Goal: Task Accomplishment & Management: Use online tool/utility

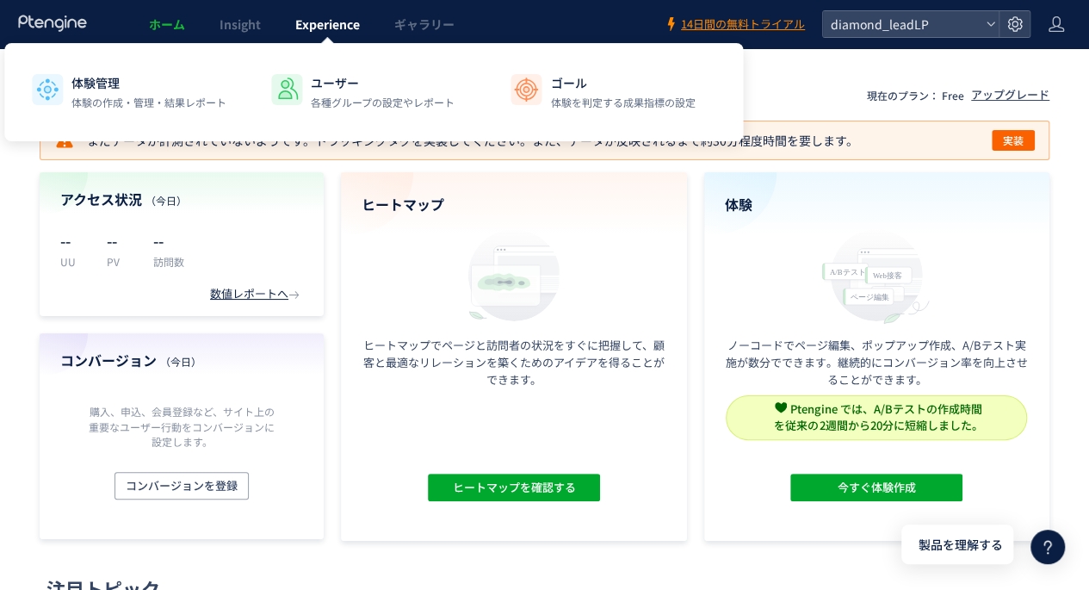
click at [316, 30] on span "Experience" at bounding box center [327, 23] width 65 height 17
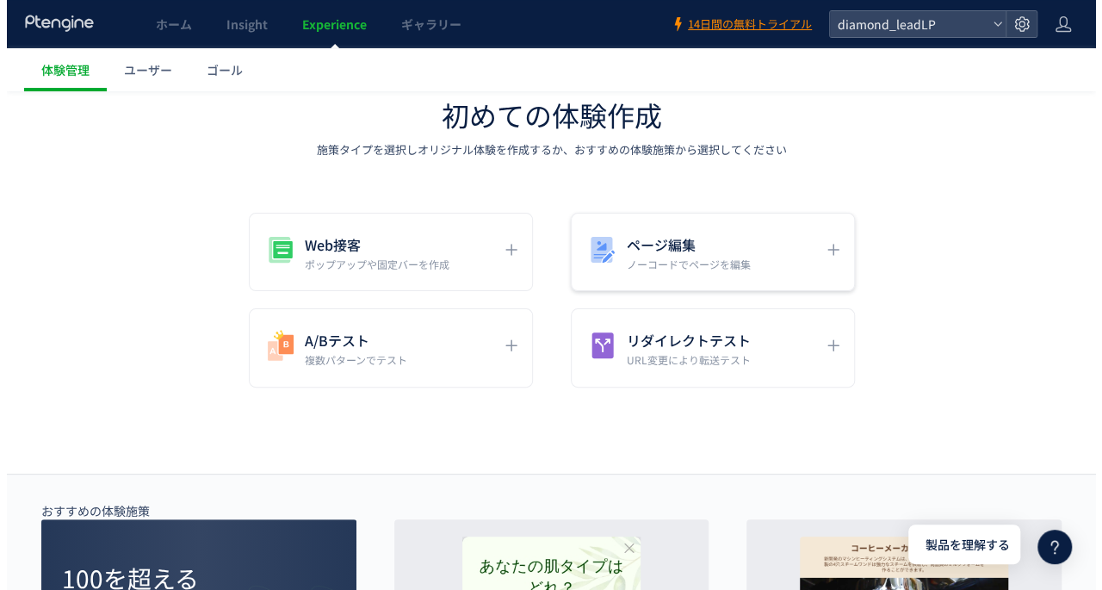
scroll to position [172, 0]
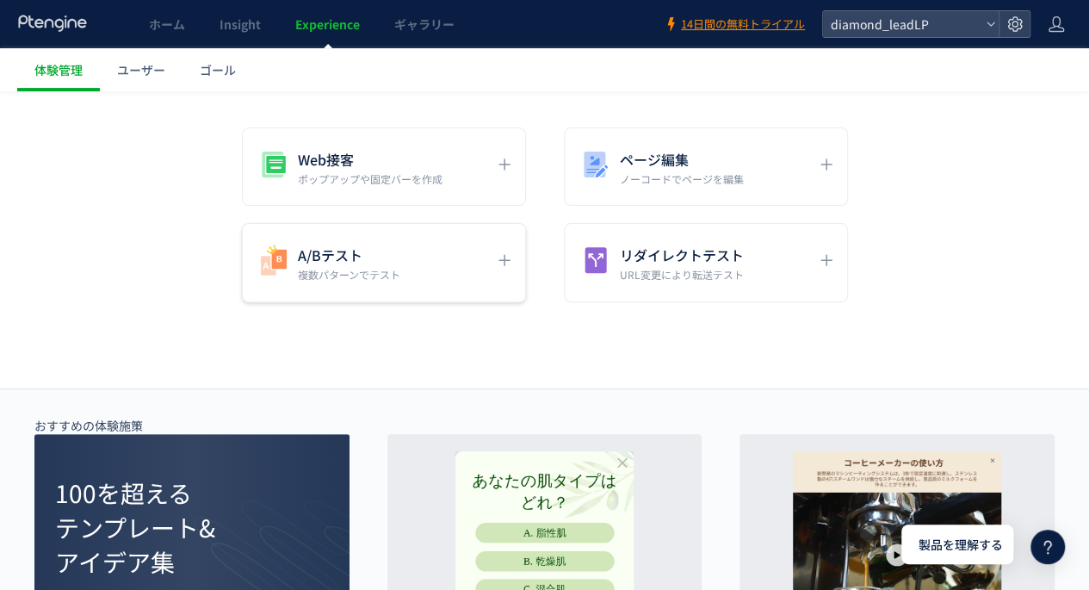
click at [486, 243] on div "A/Bテスト 複数パターンでテスト" at bounding box center [371, 262] width 229 height 39
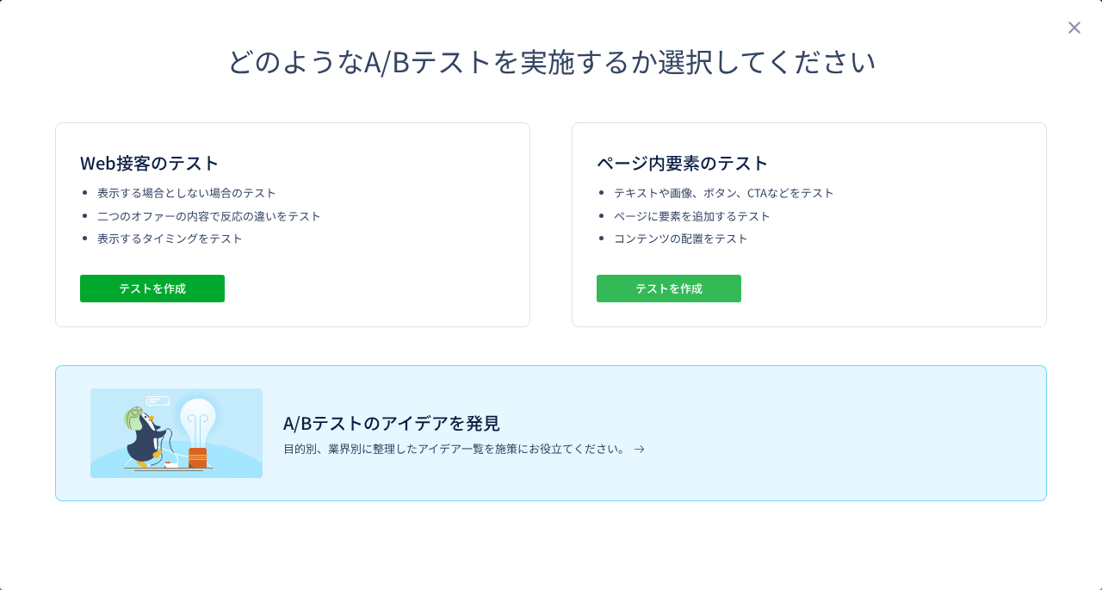
click at [642, 283] on span "テストを作成" at bounding box center [668, 289] width 67 height 28
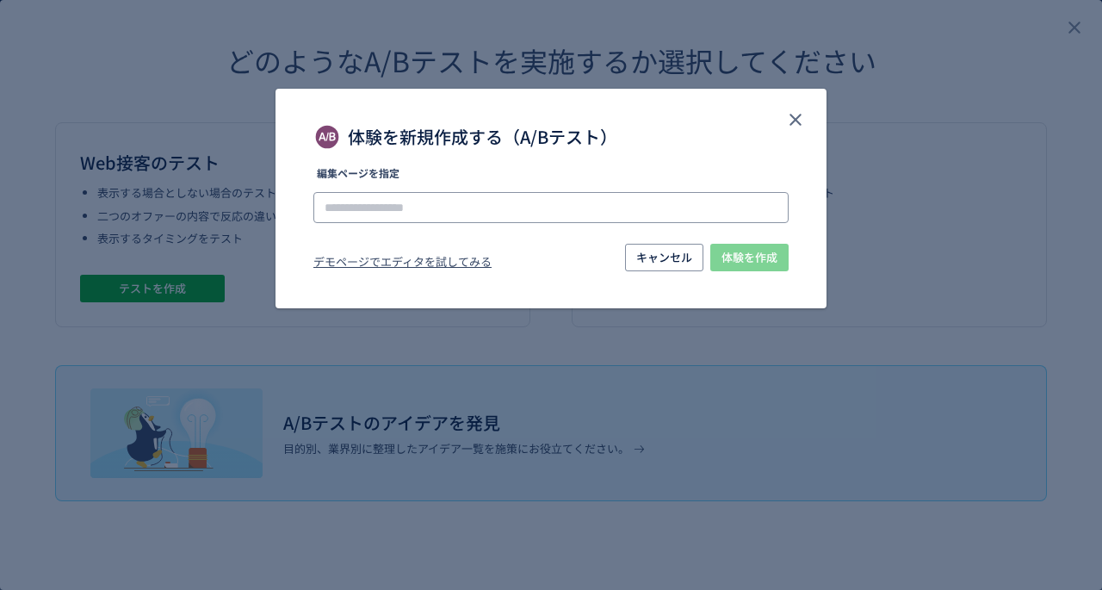
click at [0, 0] on input "体験を新規作成する（A/Bテスト）" at bounding box center [0, 0] width 0 height 0
paste input "**********"
type input "**********"
click at [756, 261] on span "体験を作成" at bounding box center [749, 258] width 56 height 28
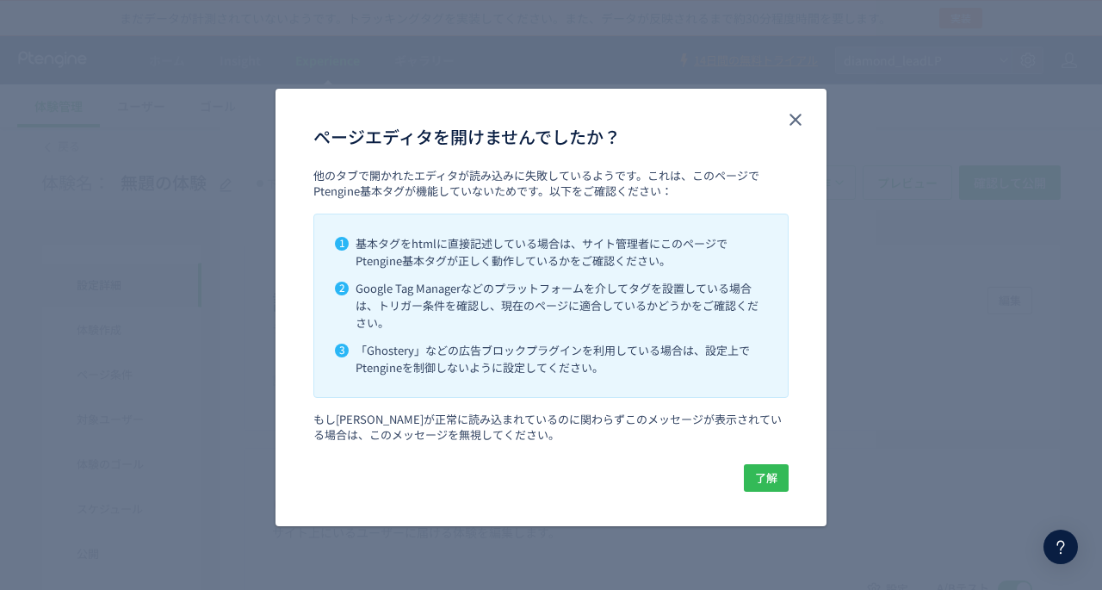
drag, startPoint x: 773, startPoint y: 487, endPoint x: 591, endPoint y: 484, distance: 181.7
click at [591, 484] on div "キャンセル 了解" at bounding box center [550, 478] width 475 height 28
click at [767, 473] on span "了解" at bounding box center [766, 478] width 22 height 28
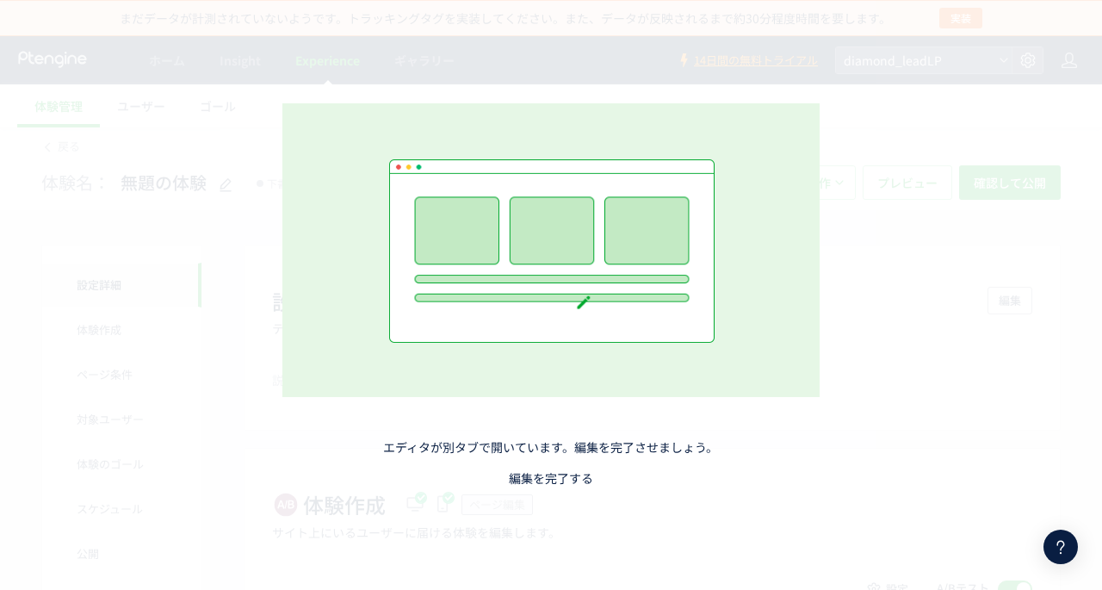
click at [561, 476] on link "編集を完了する" at bounding box center [551, 477] width 84 height 17
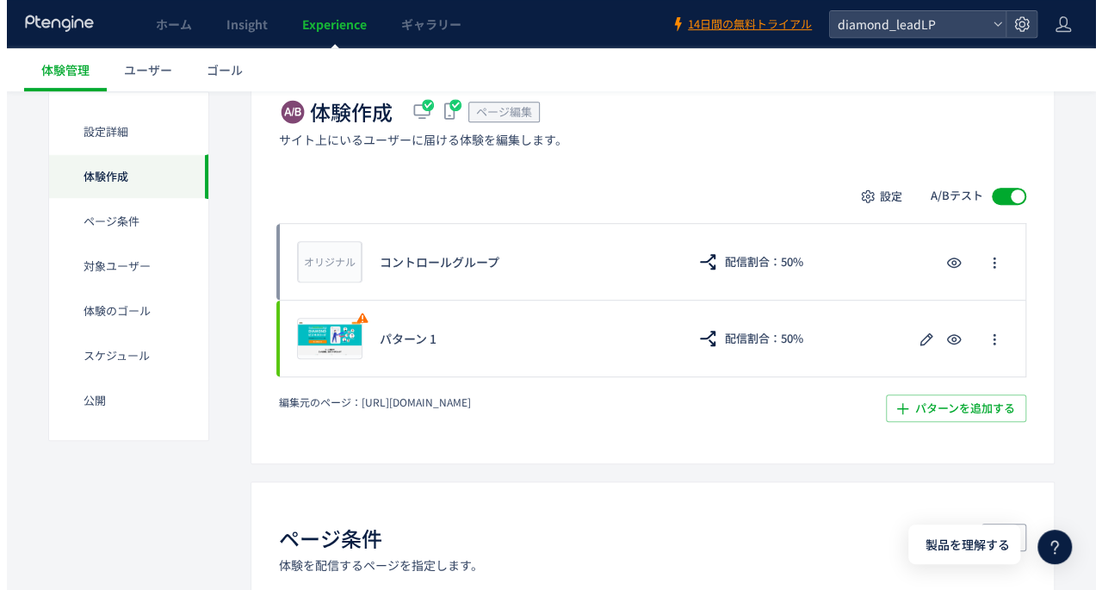
scroll to position [430, 0]
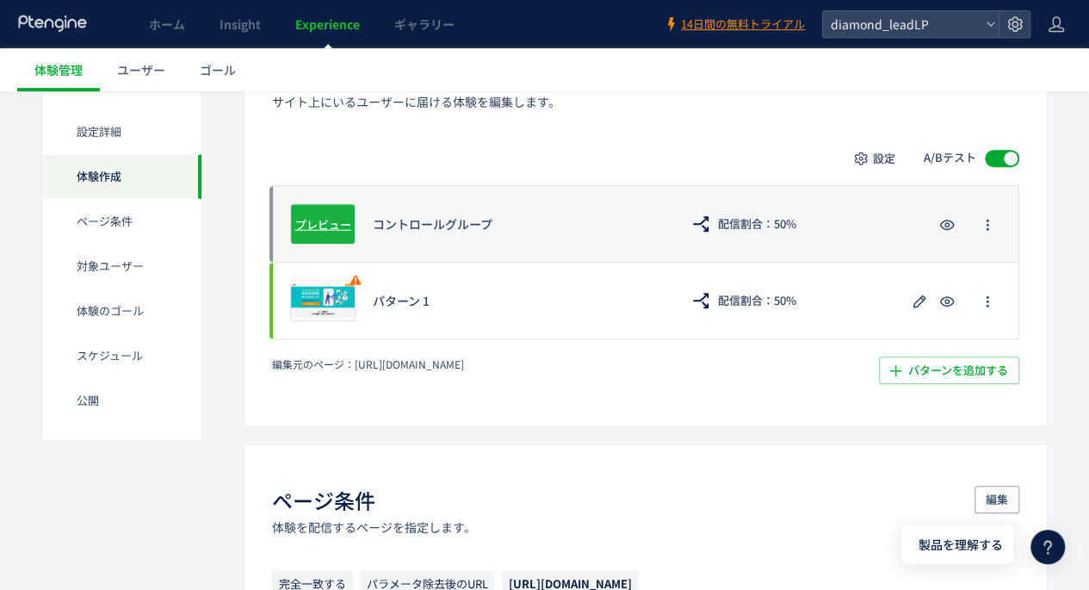
click at [320, 228] on span "プレビュー" at bounding box center [323, 223] width 56 height 16
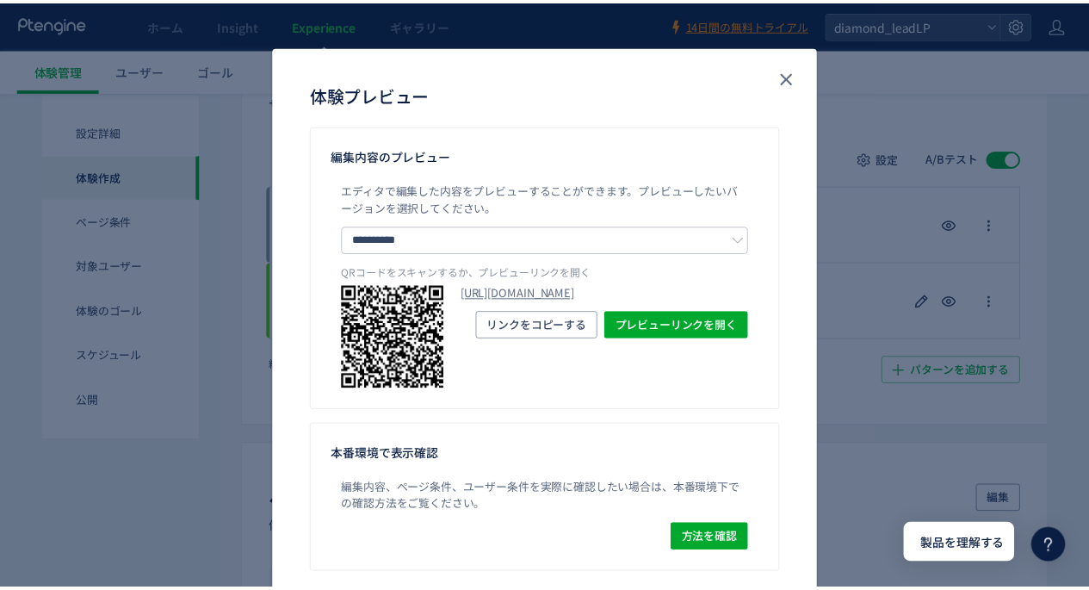
scroll to position [102, 0]
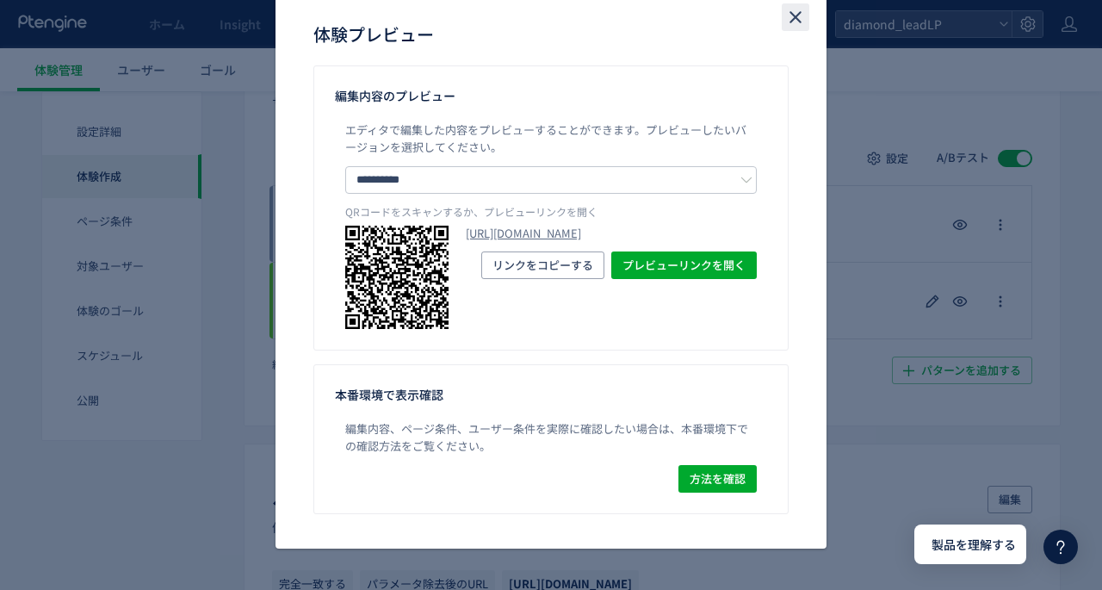
click at [785, 16] on icon "close" at bounding box center [795, 17] width 21 height 21
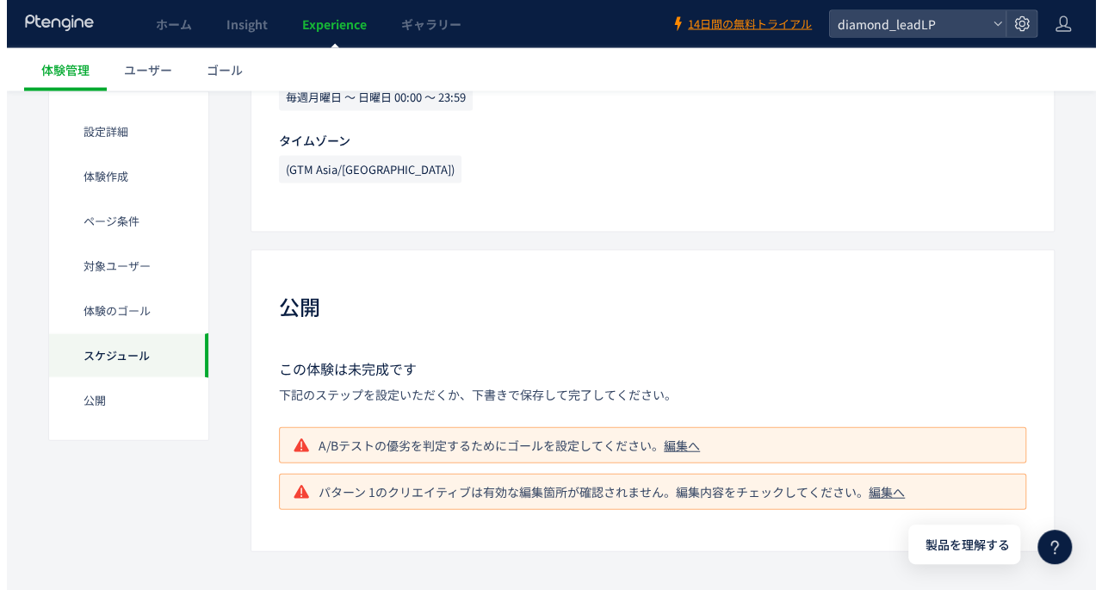
scroll to position [1550, 0]
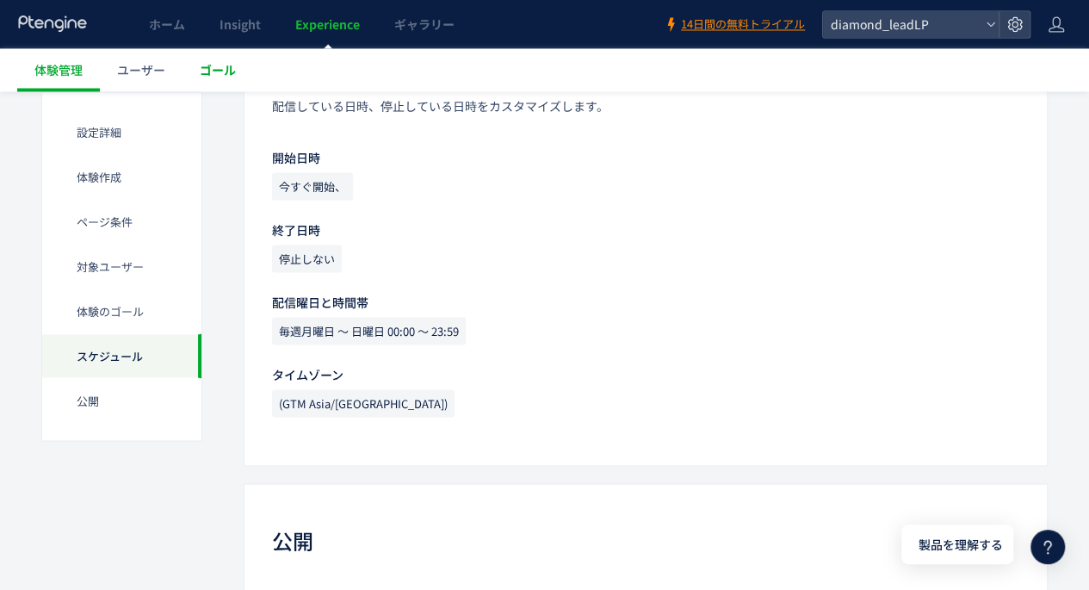
click at [212, 65] on span "ゴール" at bounding box center [218, 69] width 36 height 17
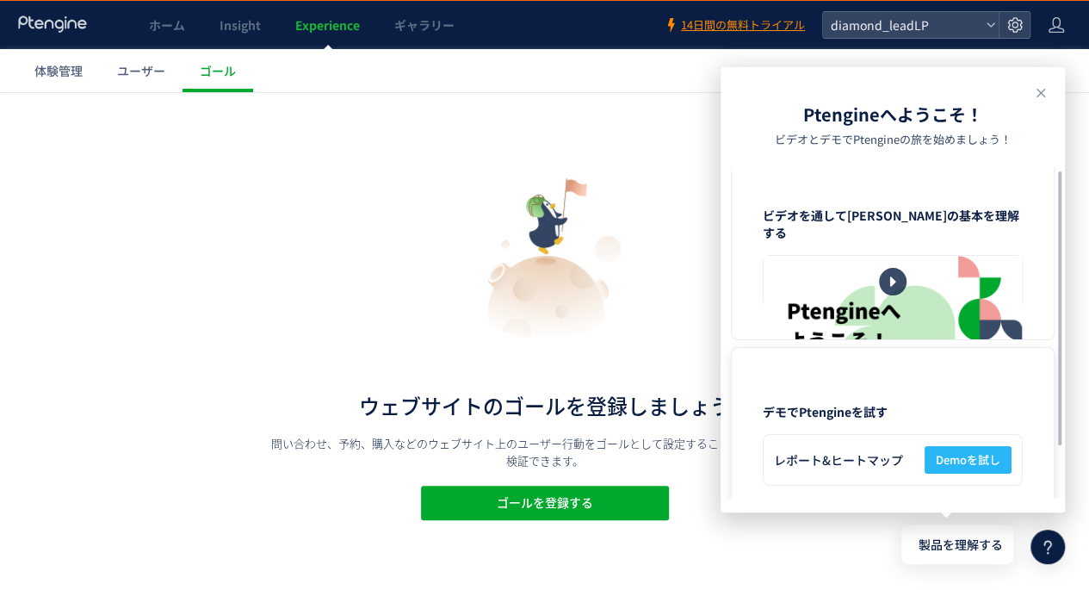
scroll to position [68, 0]
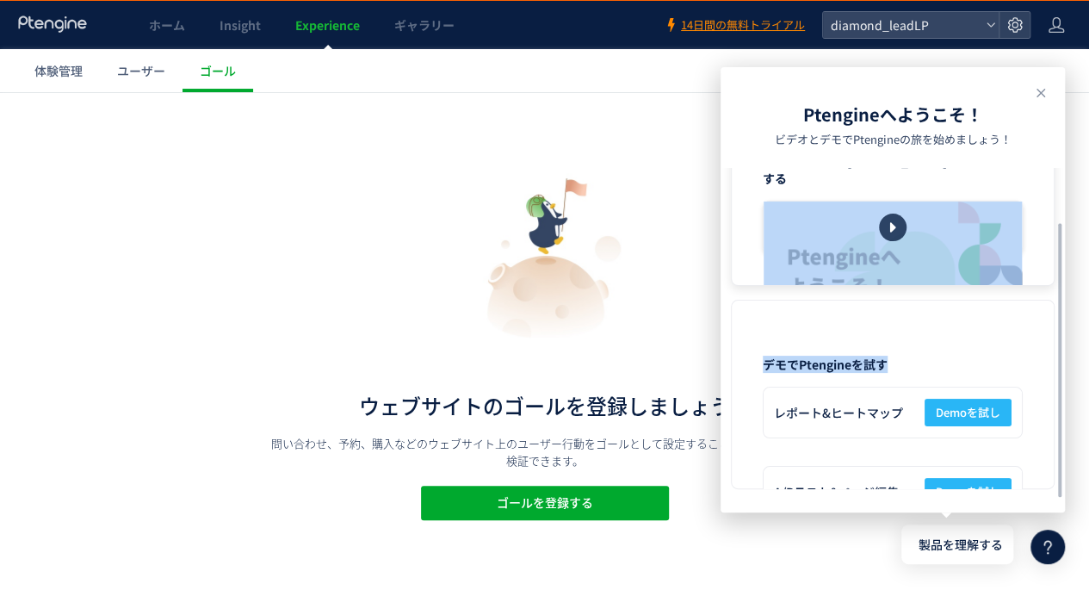
drag, startPoint x: 950, startPoint y: 332, endPoint x: 953, endPoint y: 183, distance: 149.0
click at [10, 15] on div "ビデオを通して[PERSON_NAME]の基本を理解する デモでPtengineを試す レポート&ヒートマップ Demoを試し A/Bテスト&ページ編集 De…" at bounding box center [5, 7] width 10 height 15
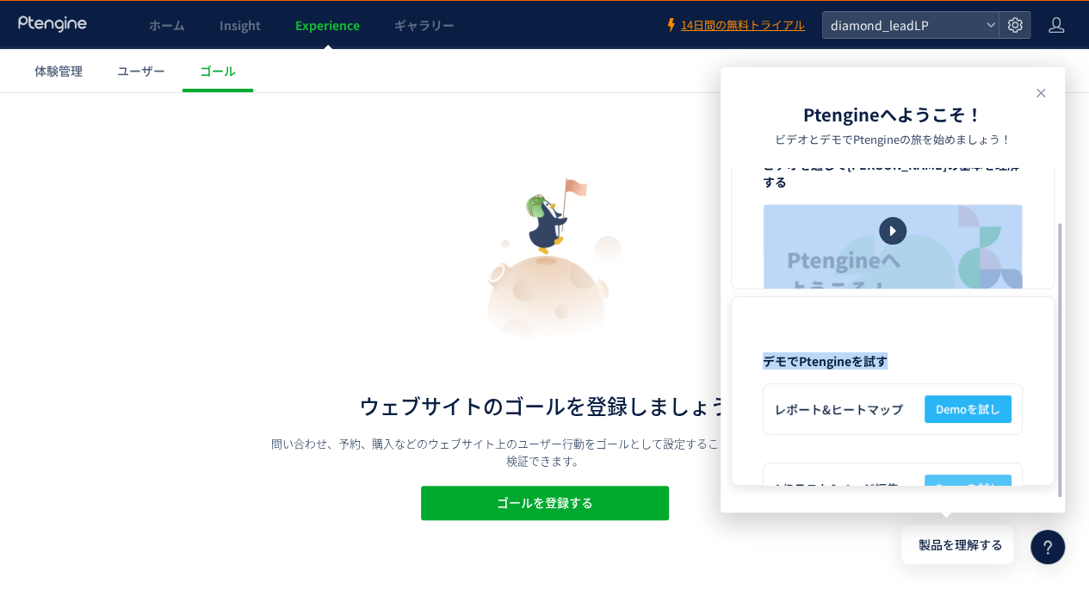
click at [947, 477] on span "Demoを試し" at bounding box center [968, 488] width 65 height 28
click at [896, 345] on div "デモでPtengineを試す" at bounding box center [893, 353] width 288 height 31
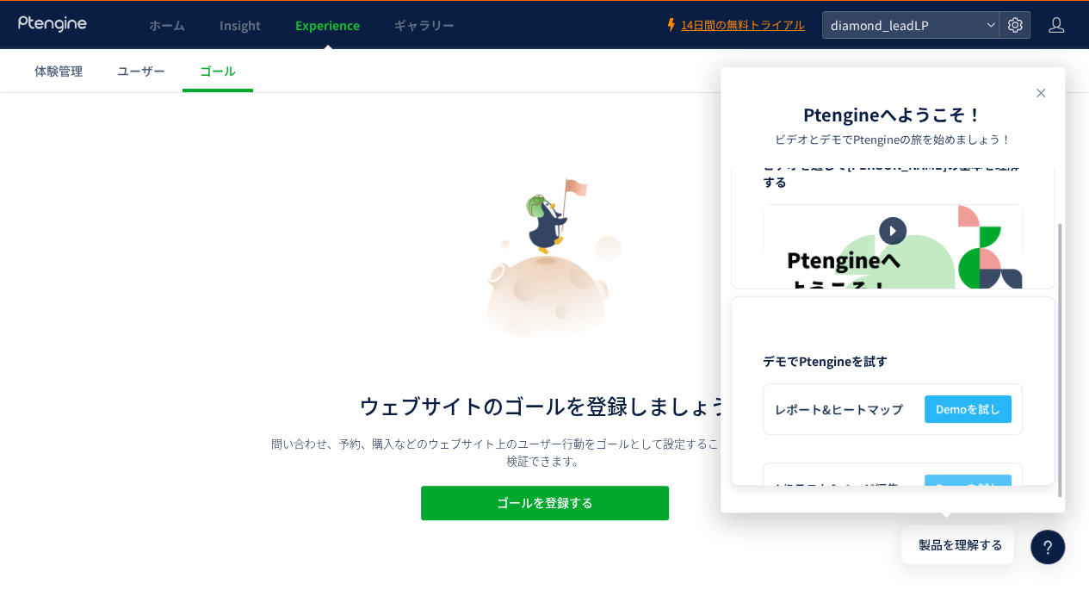
click at [957, 481] on span "Demoを試し" at bounding box center [968, 488] width 65 height 28
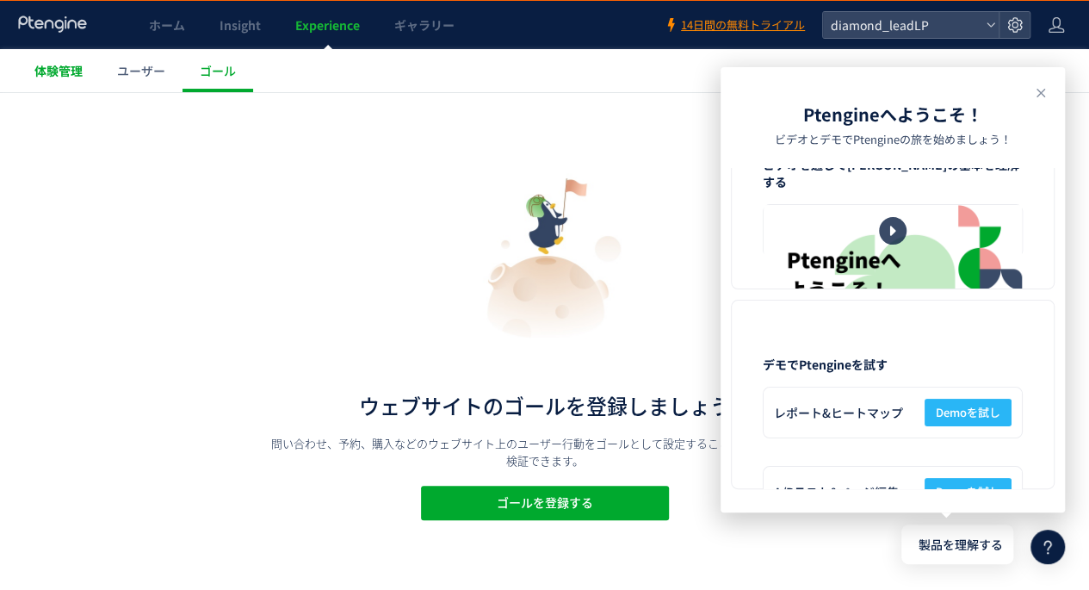
click at [90, 72] on link "体験管理" at bounding box center [58, 70] width 83 height 43
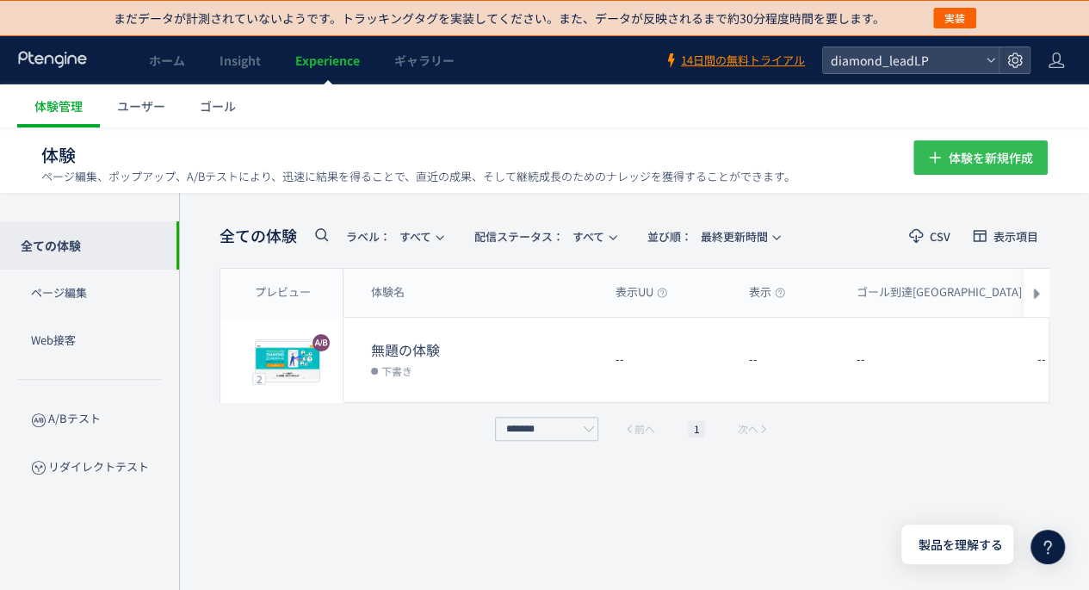
click at [974, 157] on span "体験を新規作成" at bounding box center [991, 157] width 84 height 34
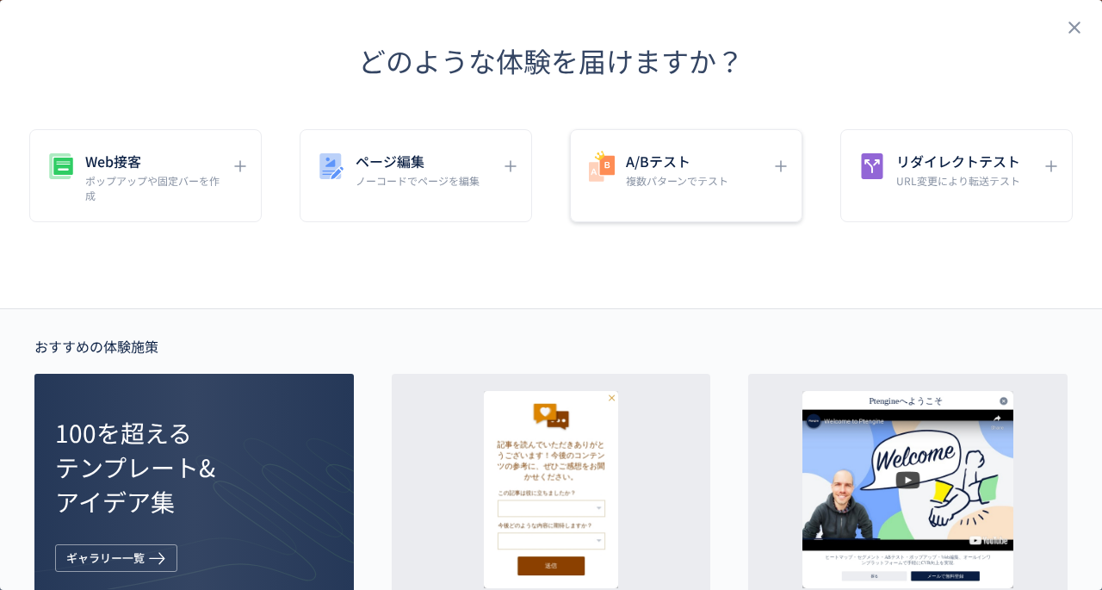
click at [683, 166] on h5 "A/Bテスト" at bounding box center [677, 161] width 102 height 24
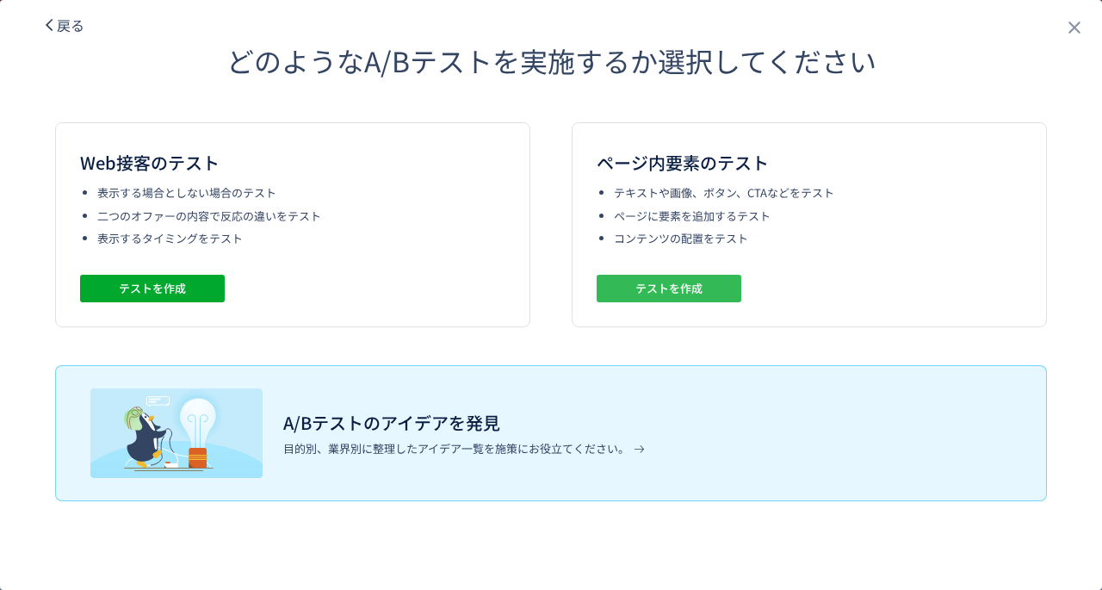
click at [663, 290] on span "テストを作成" at bounding box center [668, 289] width 67 height 28
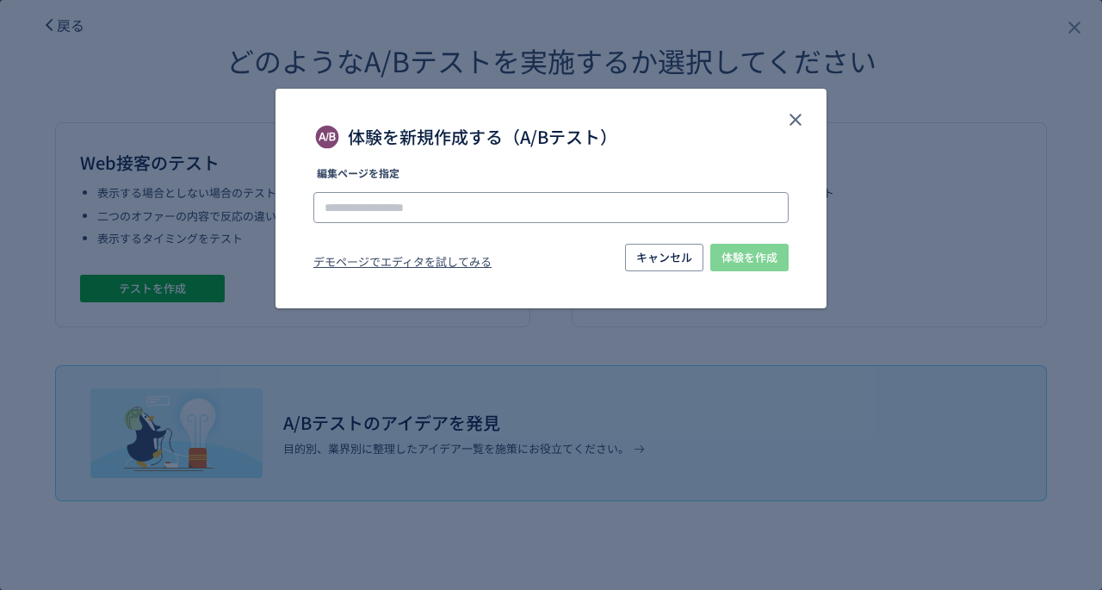
click at [436, 202] on input "体験を新規作成する（A/Bテスト）" at bounding box center [550, 207] width 475 height 31
paste input "**********"
type input "**********"
click at [775, 250] on span "体験を作成" at bounding box center [749, 258] width 56 height 28
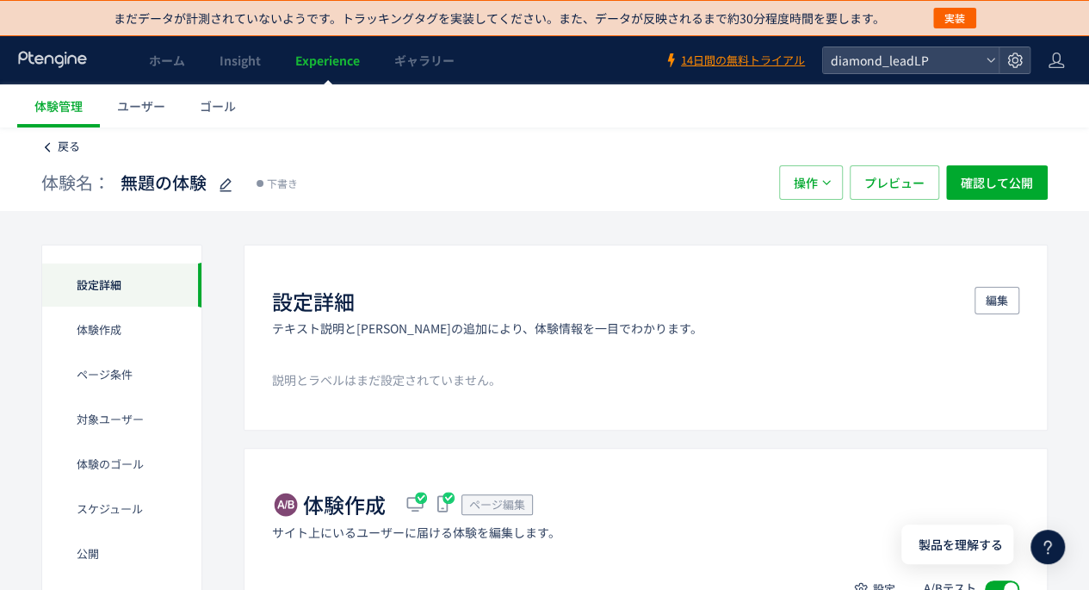
click at [59, 144] on span "戻る" at bounding box center [69, 146] width 22 height 16
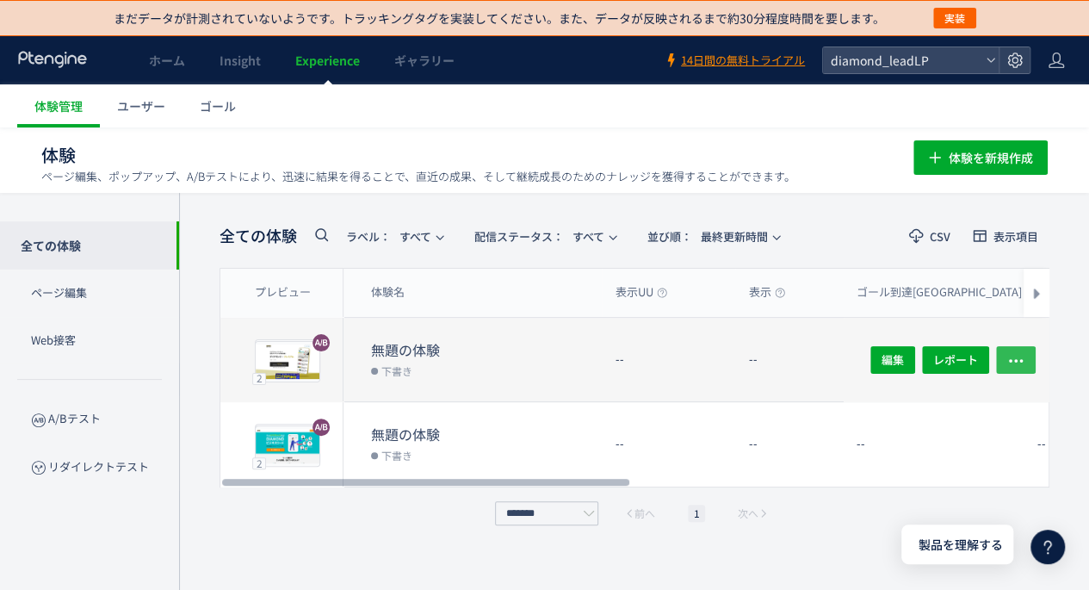
click at [1012, 362] on icon "button" at bounding box center [1015, 359] width 17 height 17
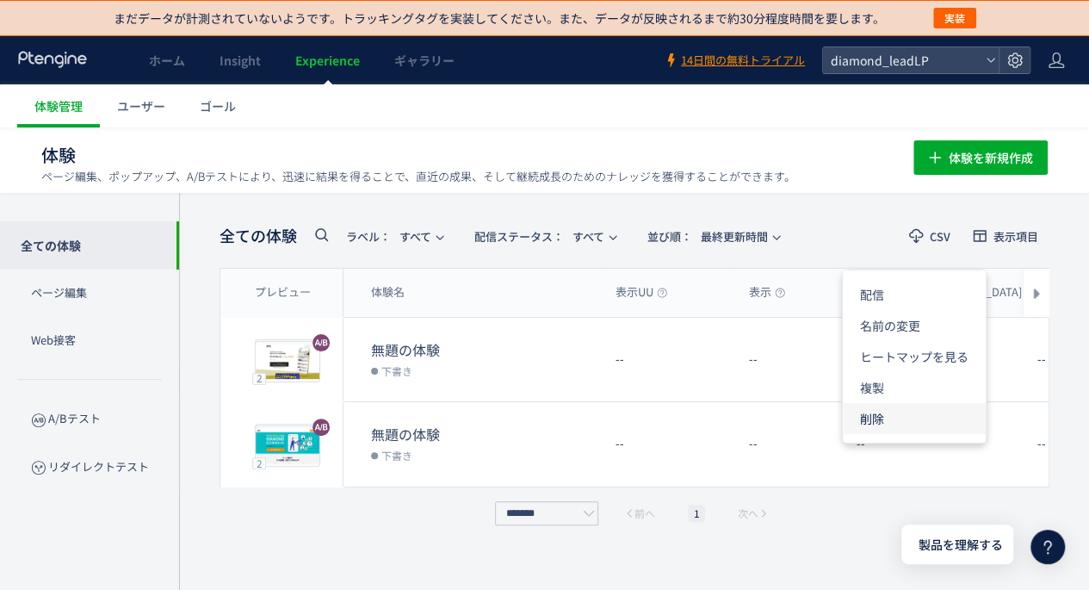
click at [897, 417] on li "削除" at bounding box center [914, 418] width 143 height 31
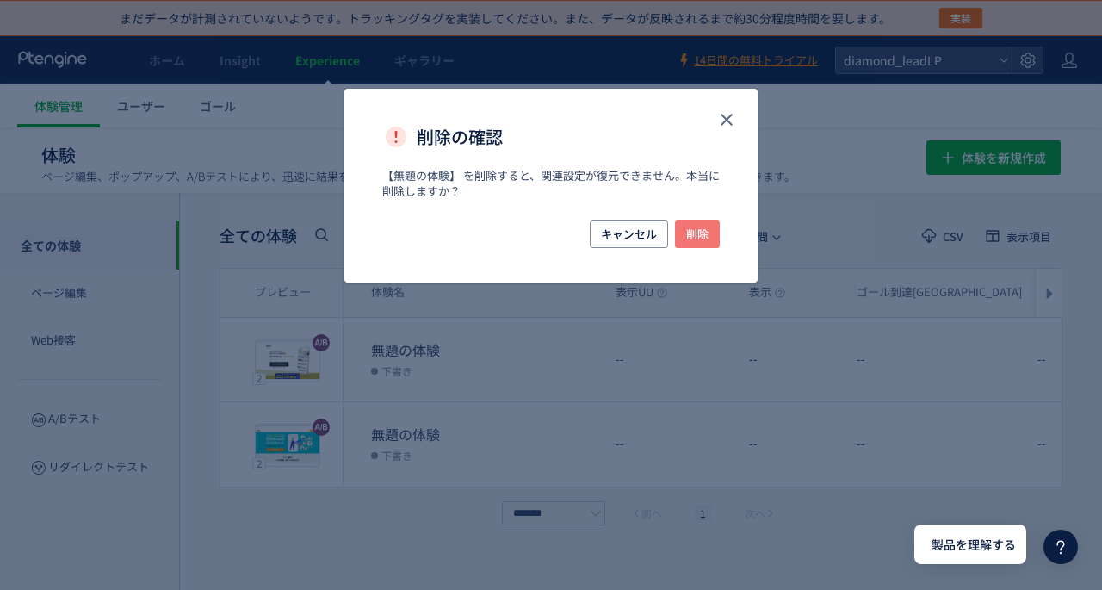
click at [713, 238] on button "削除" at bounding box center [697, 234] width 45 height 28
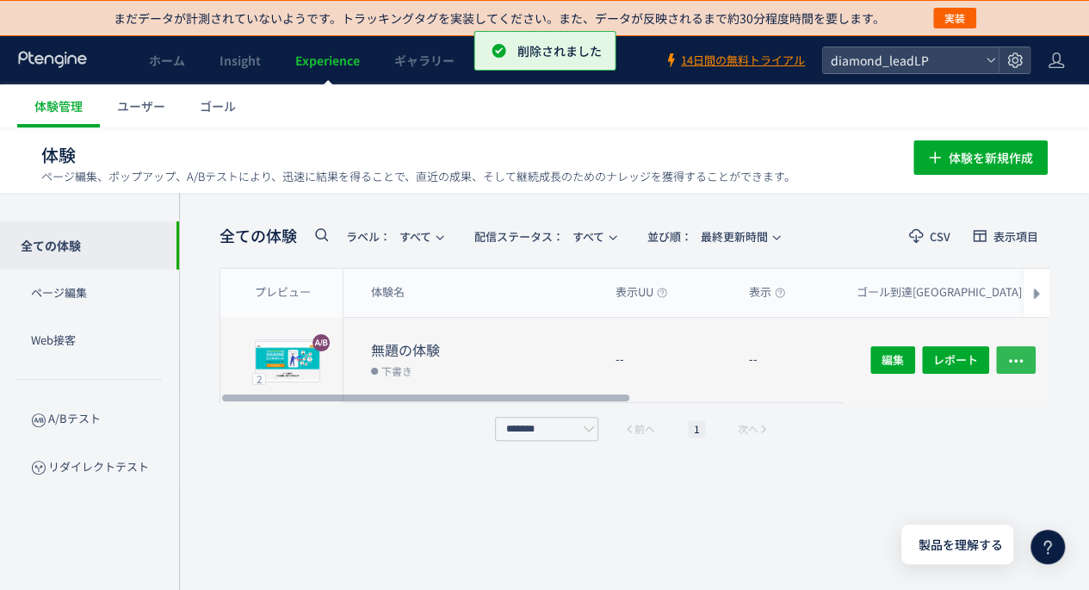
click at [1020, 362] on icon "button" at bounding box center [1015, 360] width 17 height 17
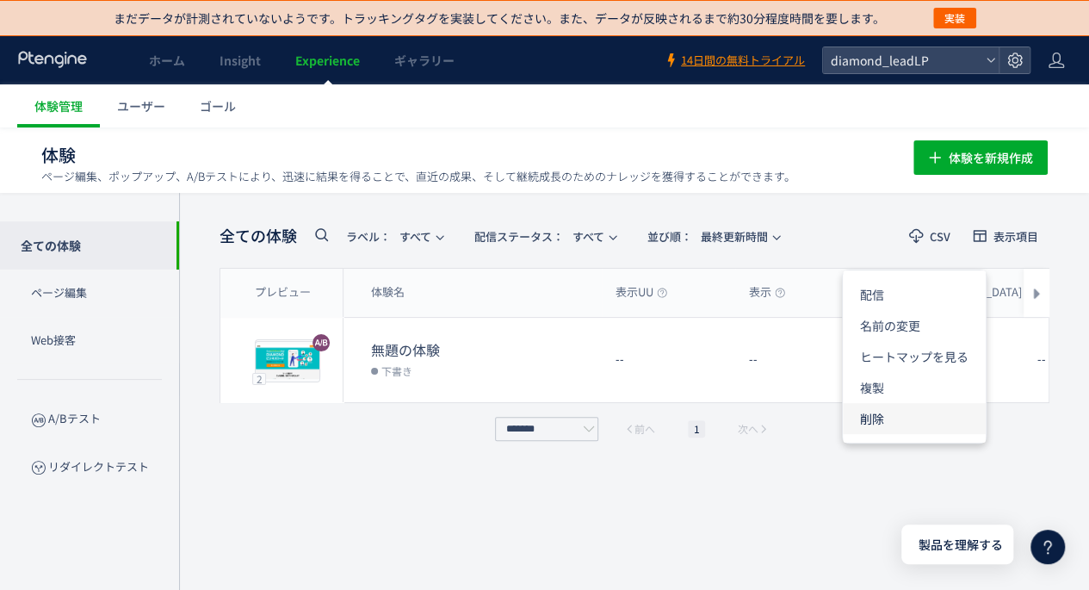
click at [880, 416] on li "削除" at bounding box center [914, 418] width 143 height 31
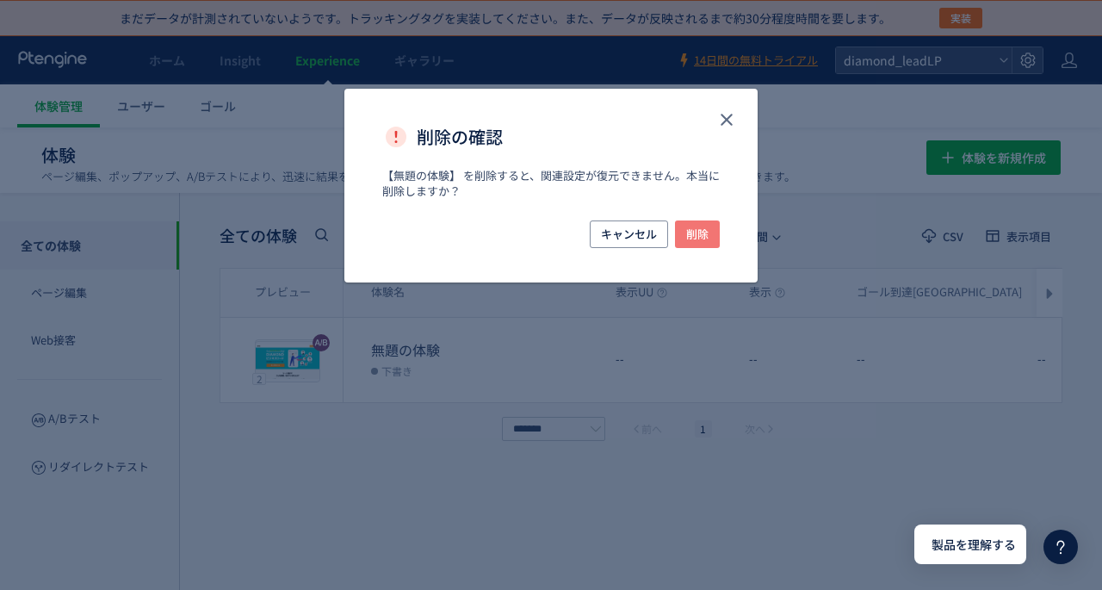
click at [703, 237] on span "削除" at bounding box center [697, 234] width 22 height 28
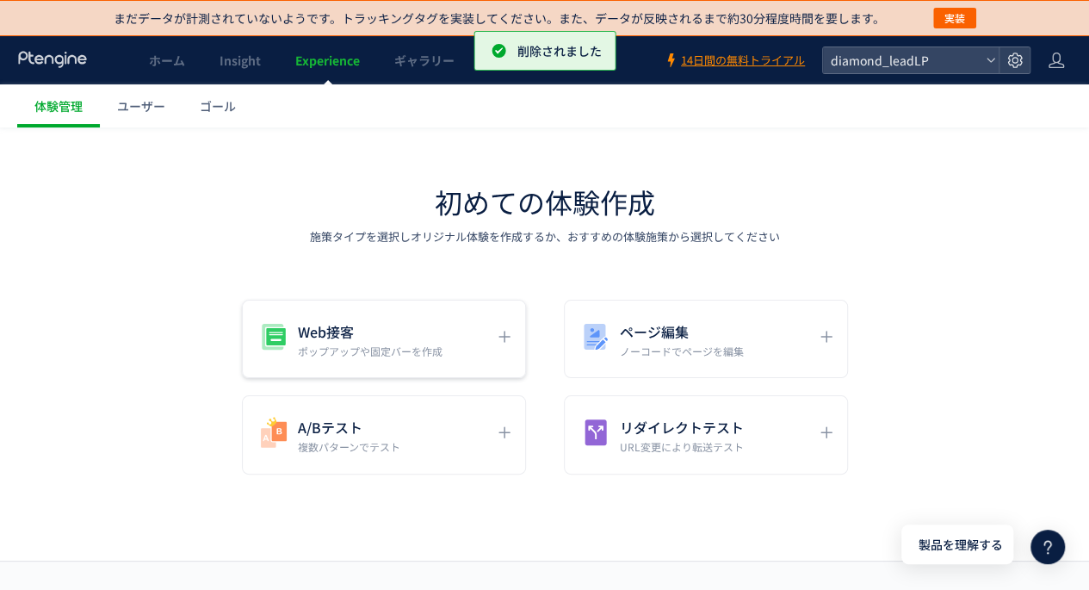
click at [298, 344] on p "ポップアップや固定バーを作成" at bounding box center [370, 351] width 145 height 15
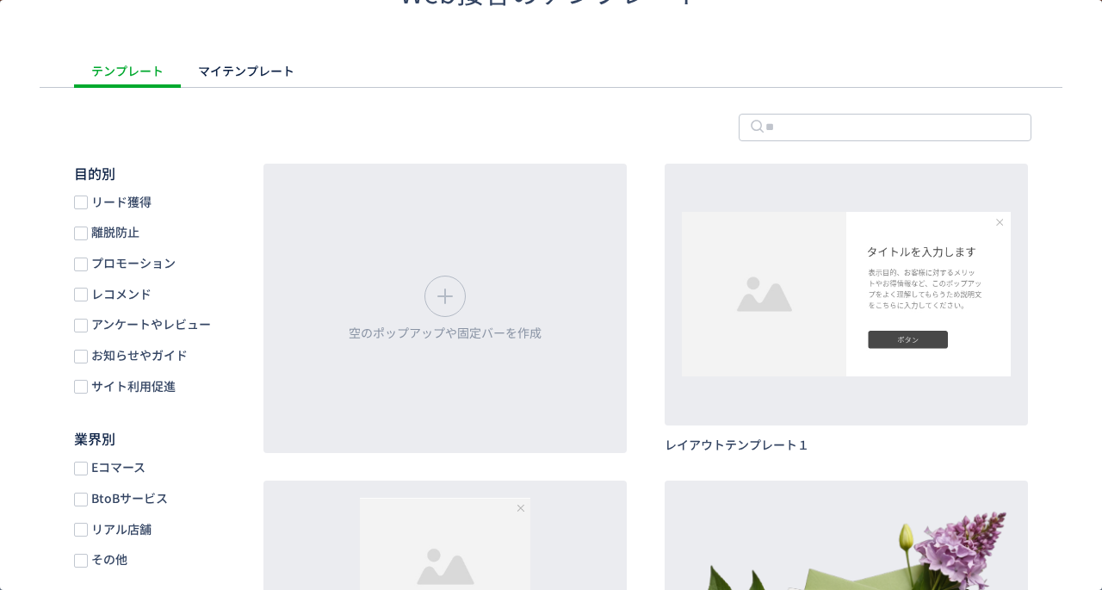
scroll to position [103, 0]
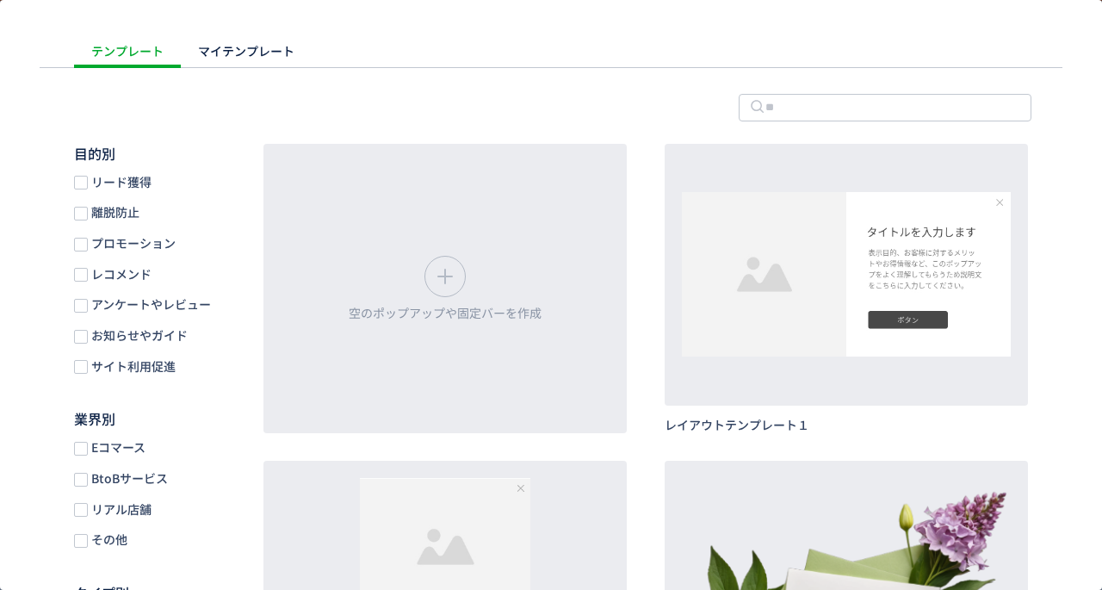
scroll to position [69, 0]
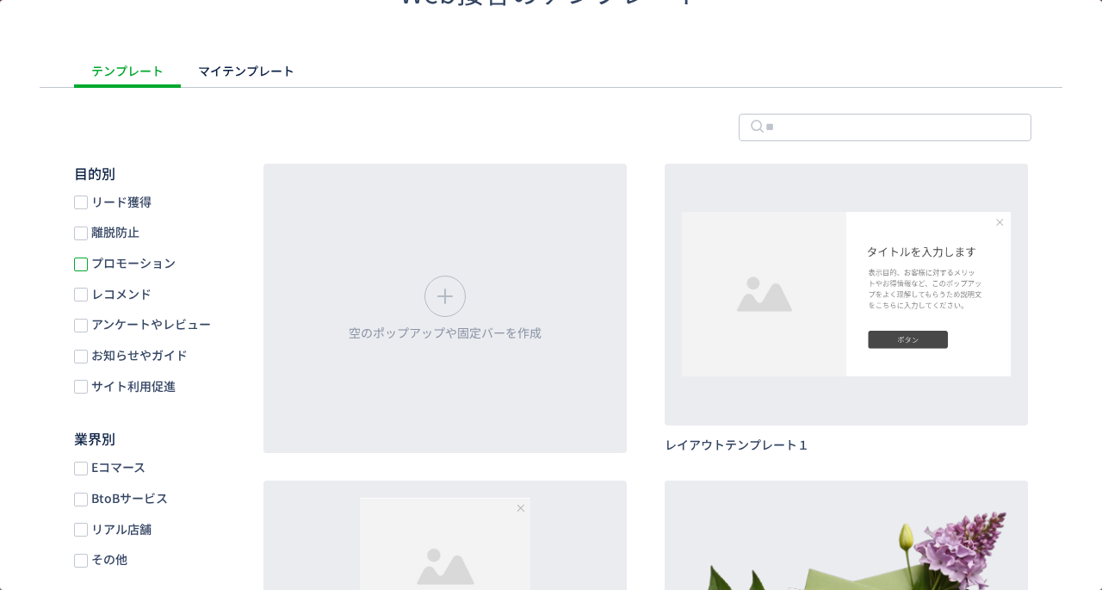
click at [81, 261] on span "dialog" at bounding box center [81, 264] width 14 height 14
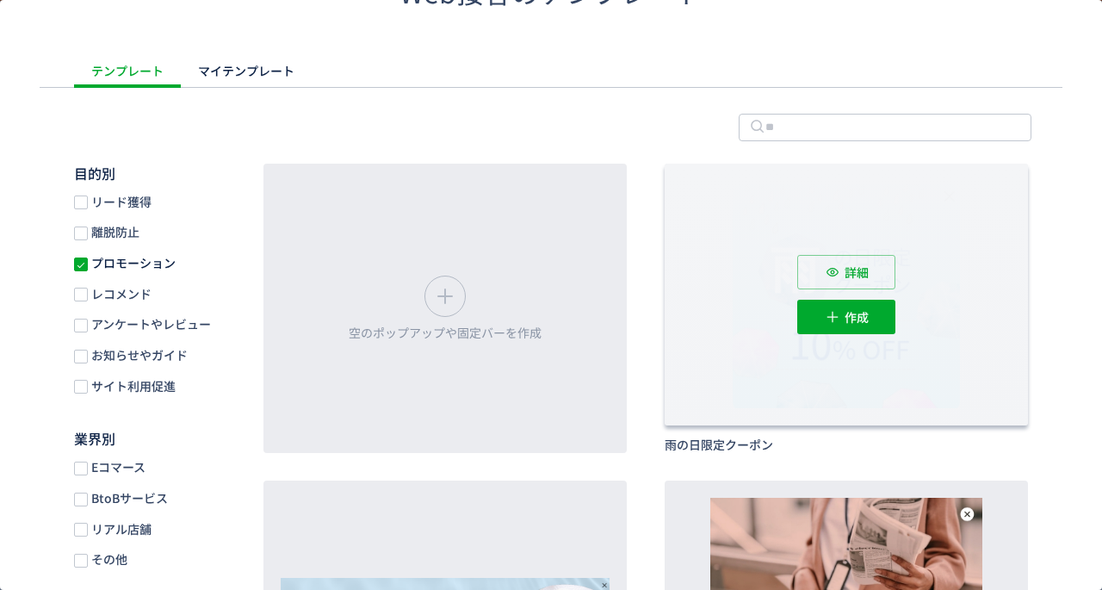
click at [716, 319] on div "詳細 作成" at bounding box center [846, 295] width 363 height 262
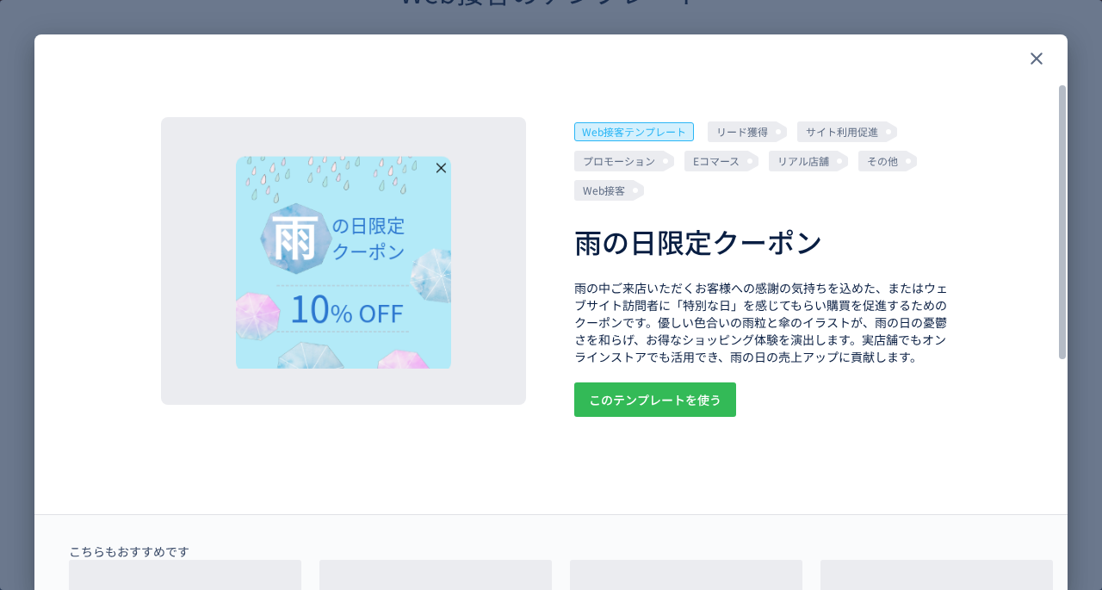
click at [639, 406] on span "このテンプレートを使う" at bounding box center [655, 399] width 133 height 34
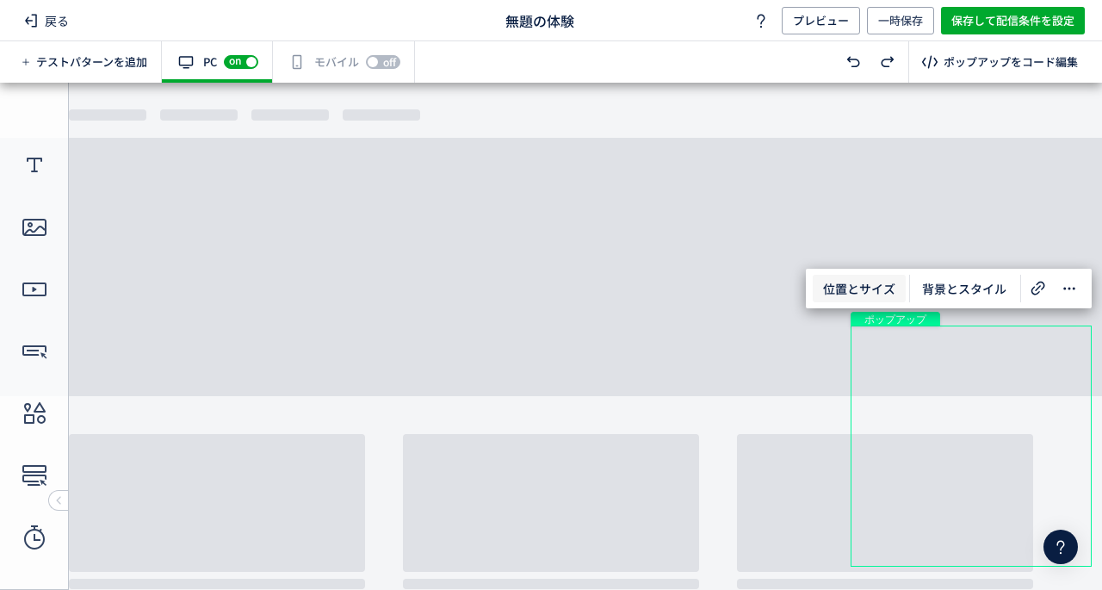
click at [860, 282] on span "位置とサイズ" at bounding box center [859, 289] width 93 height 28
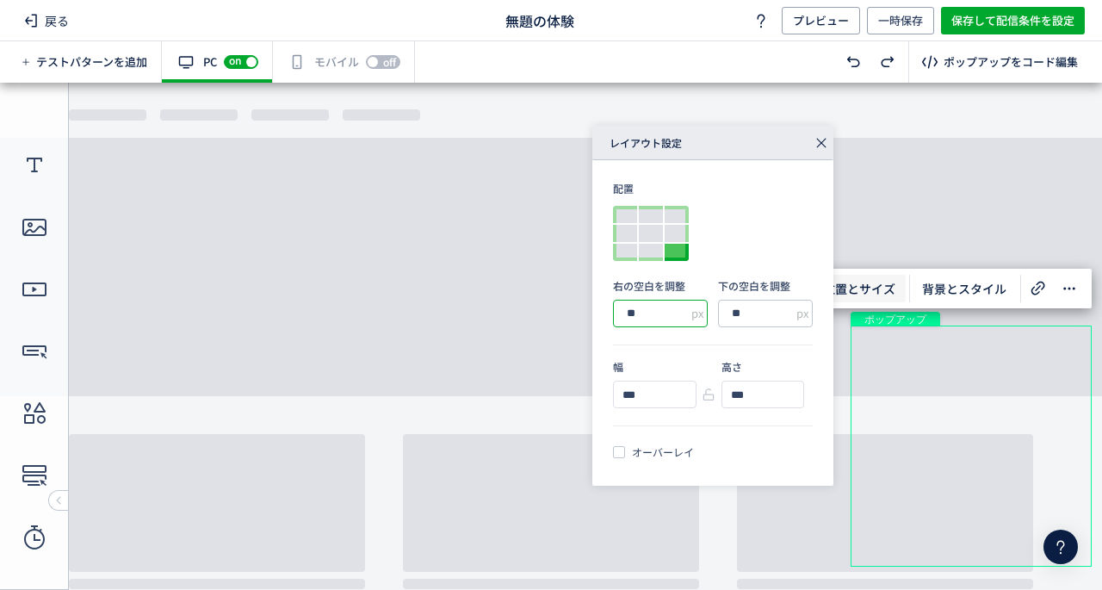
drag, startPoint x: 674, startPoint y: 399, endPoint x: 579, endPoint y: 314, distance: 126.8
type input "*"
type input "**"
click at [656, 310] on input "**" at bounding box center [660, 314] width 95 height 28
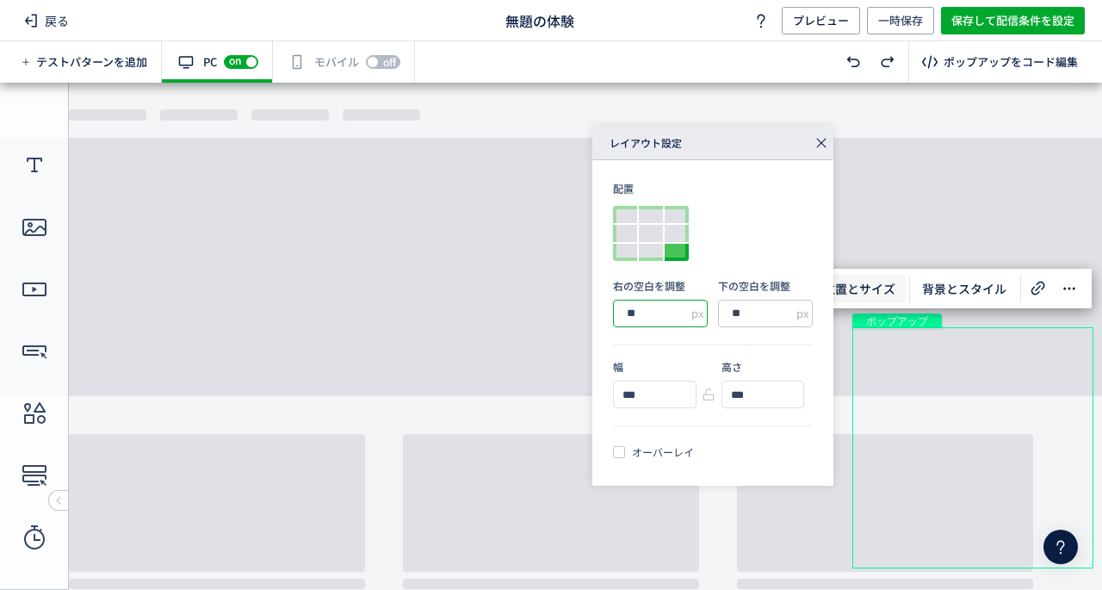
type input "*"
click at [659, 403] on input "***" at bounding box center [648, 394] width 68 height 26
drag, startPoint x: 656, startPoint y: 397, endPoint x: 594, endPoint y: 401, distance: 62.1
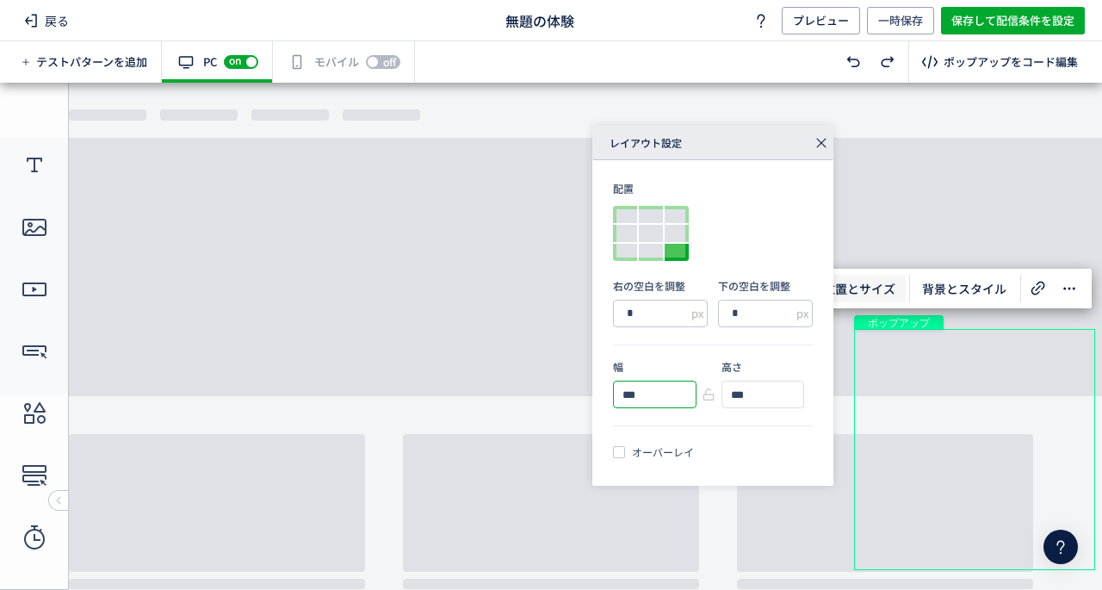
click at [594, 401] on div "配置 右の空白を調整 * px 下の空白を調整 * px 幅 *** 高さ *** オーバーレイ" at bounding box center [712, 322] width 241 height 325
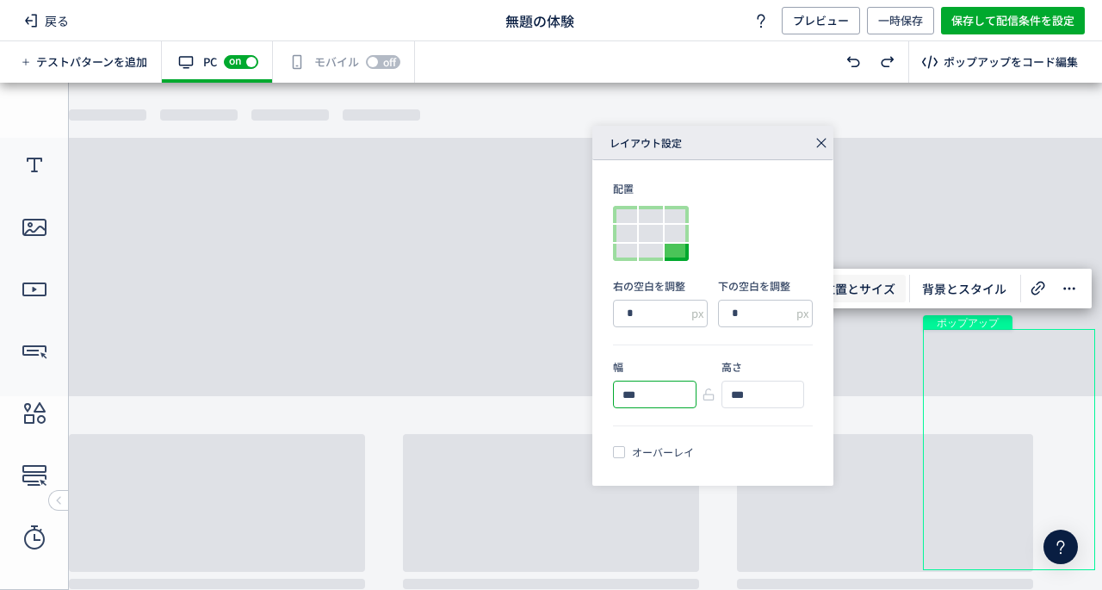
type input "***"
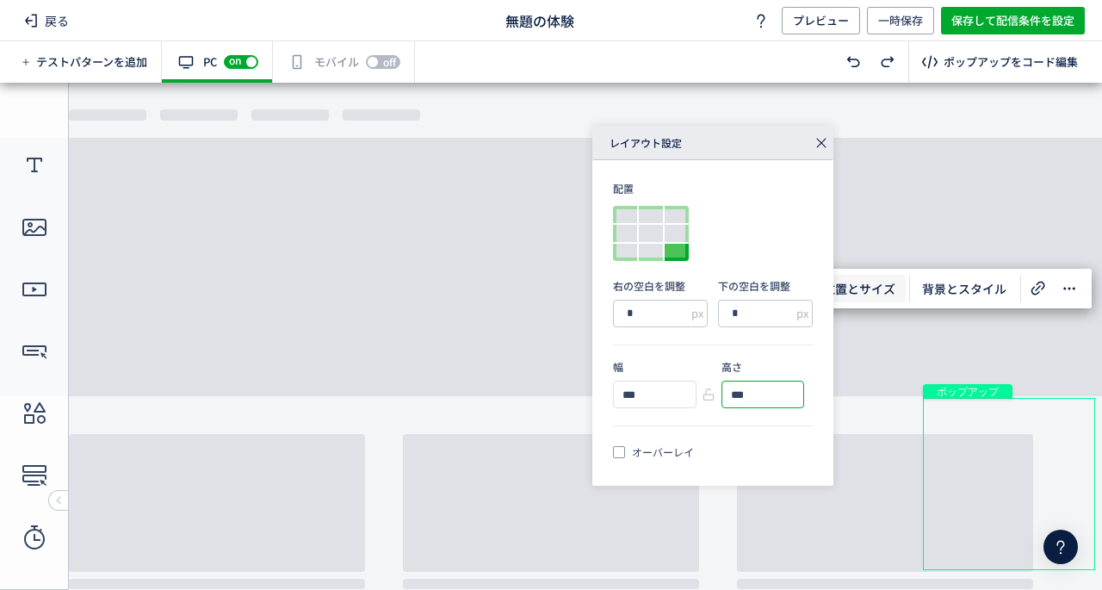
type input "***"
click at [623, 455] on span at bounding box center [619, 452] width 12 height 12
drag, startPoint x: 657, startPoint y: 399, endPoint x: 588, endPoint y: 317, distance: 107.6
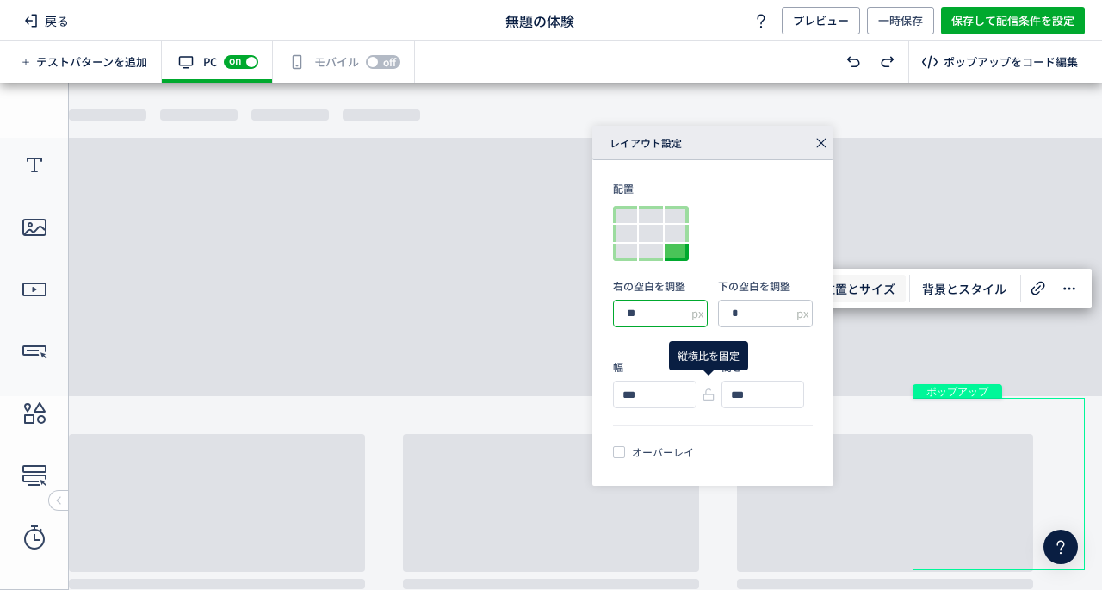
type input "**"
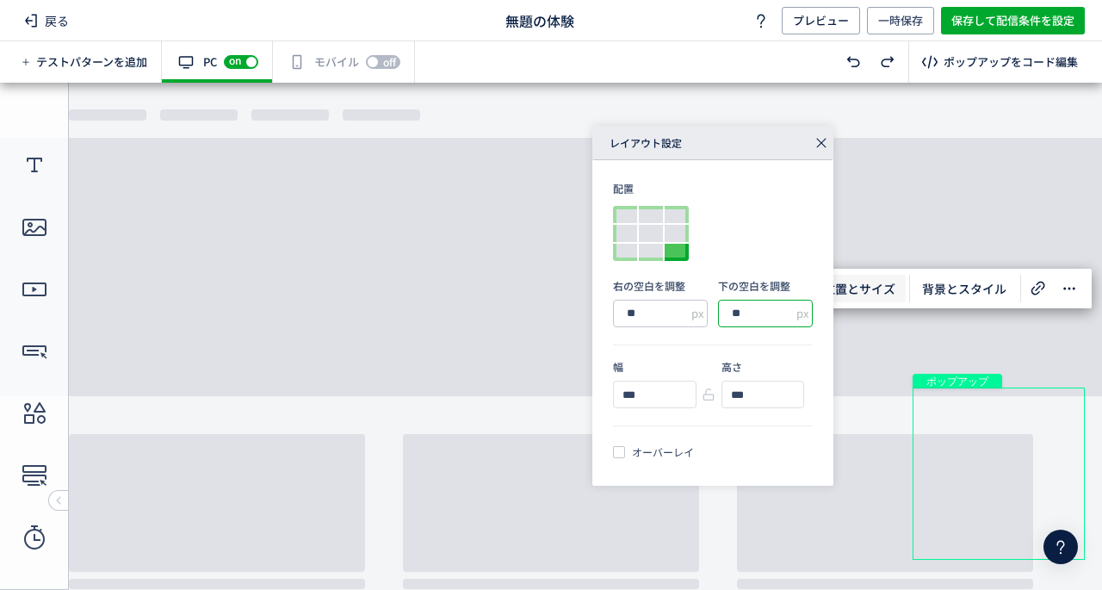
type input "**"
click at [823, 146] on icon at bounding box center [821, 143] width 24 height 24
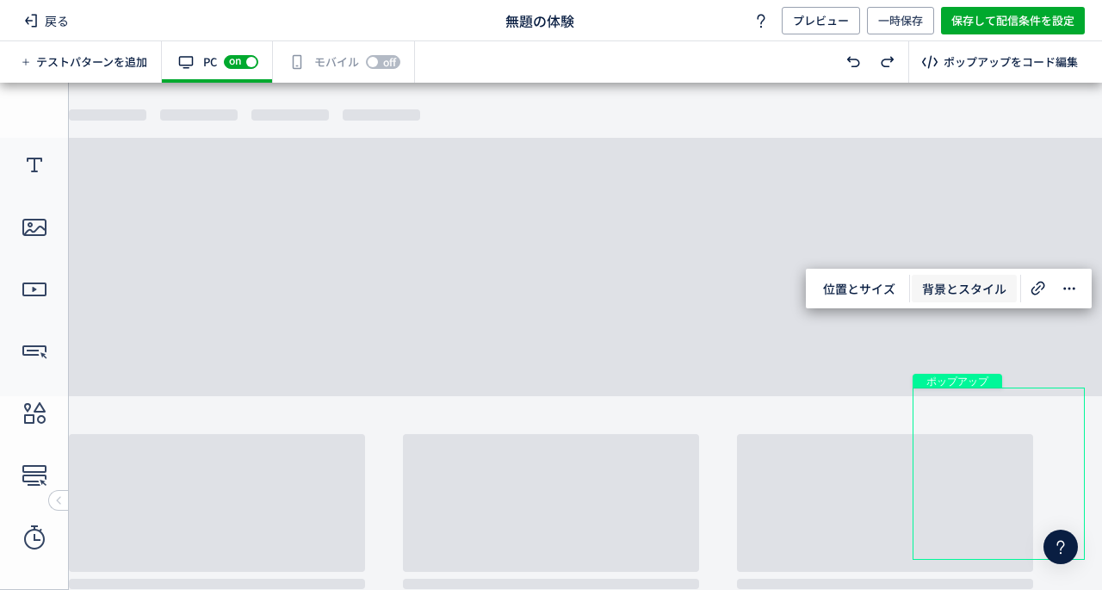
click at [981, 286] on span "背景とスタイル" at bounding box center [964, 289] width 105 height 28
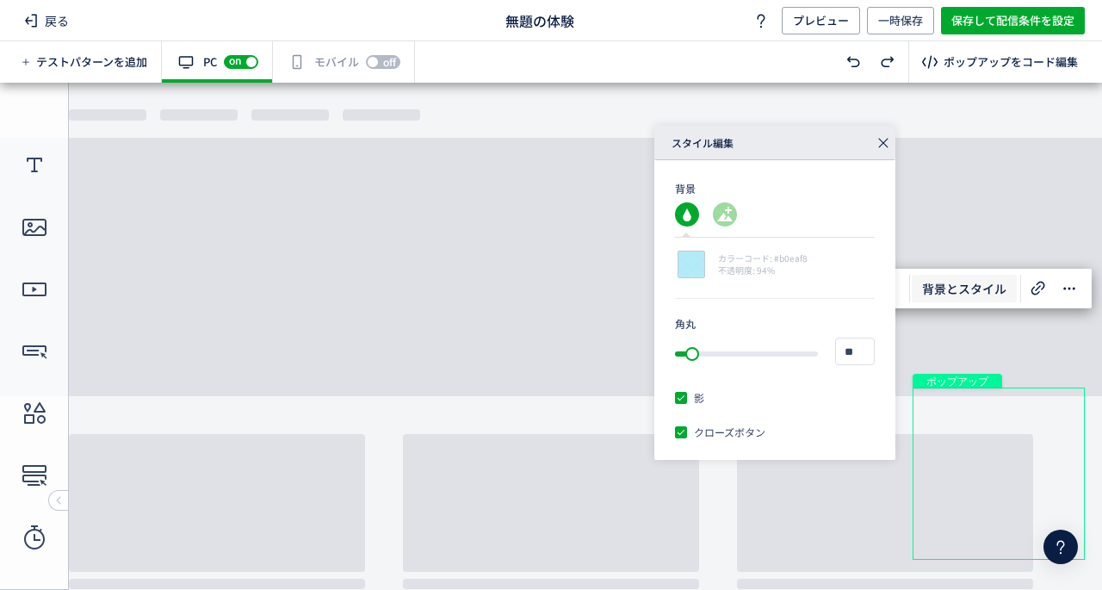
click at [882, 143] on icon at bounding box center [883, 143] width 24 height 24
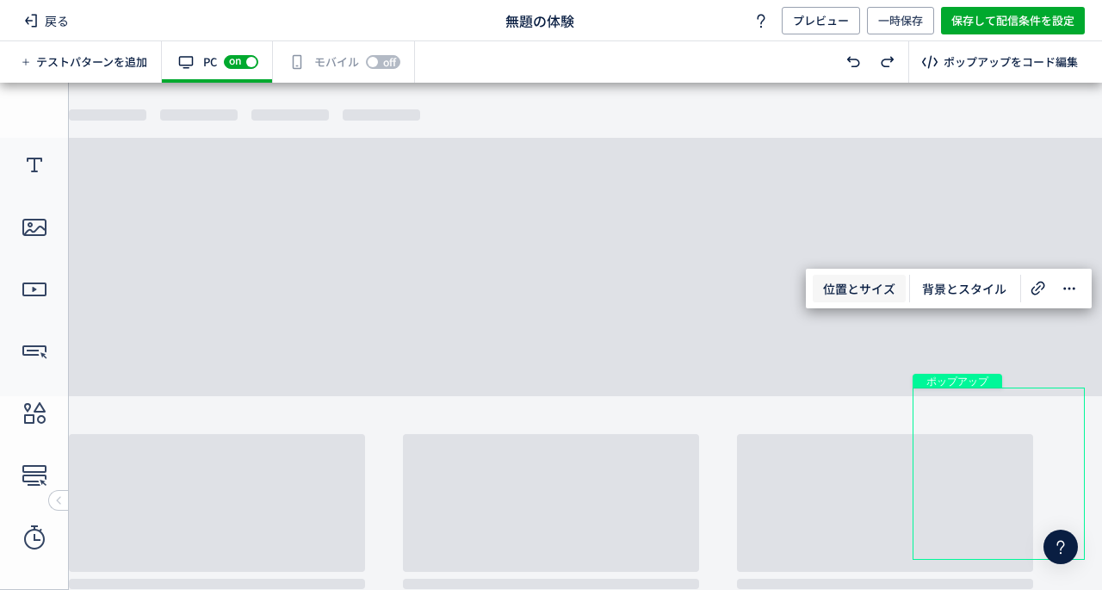
click at [853, 289] on span "位置とサイズ" at bounding box center [859, 289] width 93 height 28
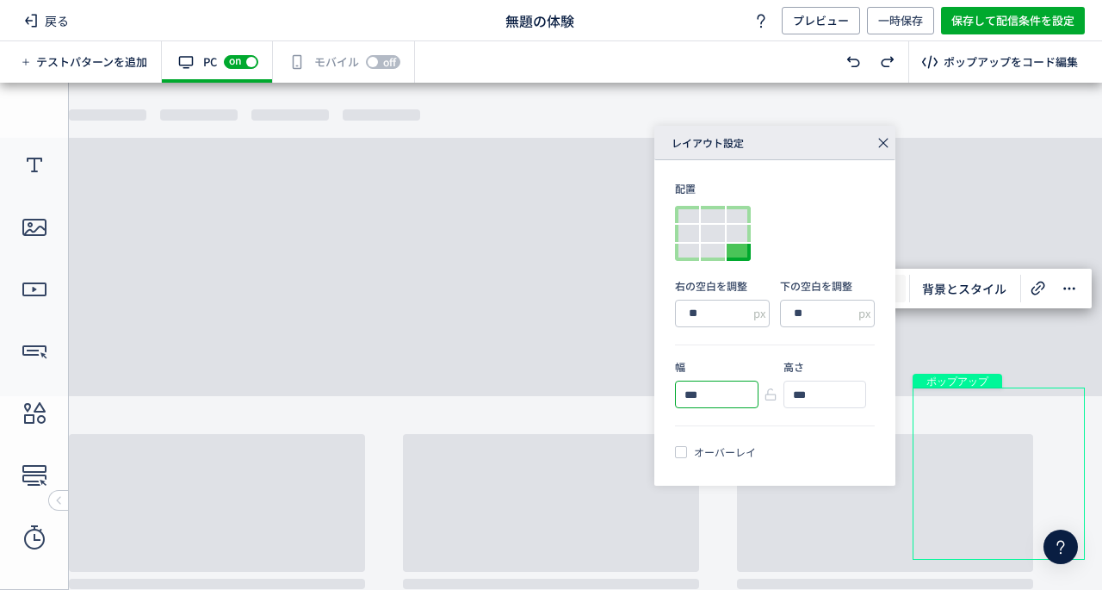
drag, startPoint x: 709, startPoint y: 478, endPoint x: 604, endPoint y: 391, distance: 136.4
type input "***"
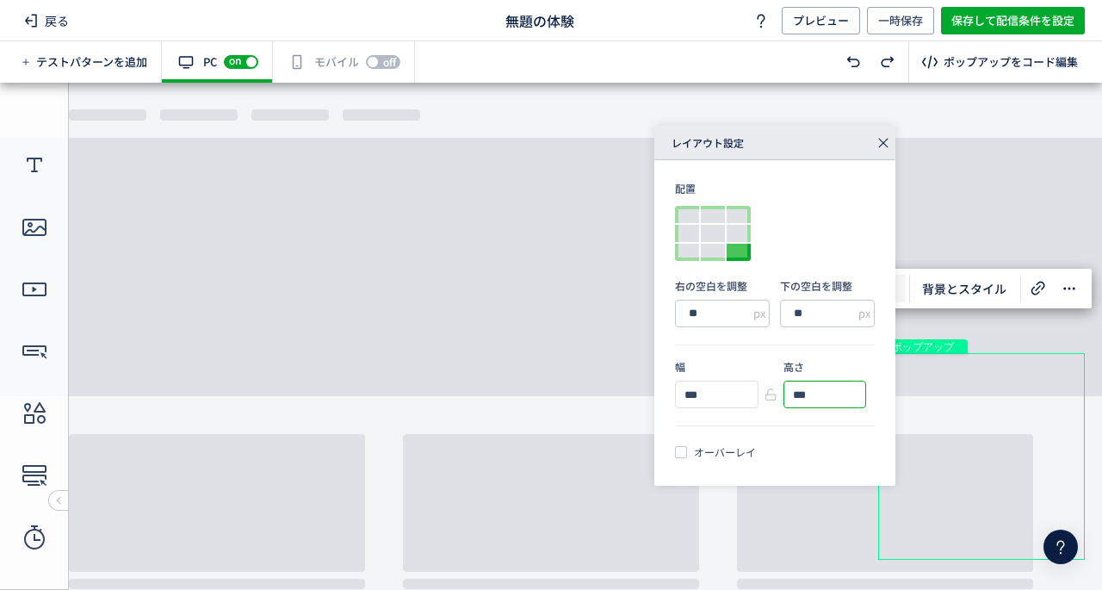
type input "***"
click at [883, 148] on icon at bounding box center [883, 143] width 24 height 24
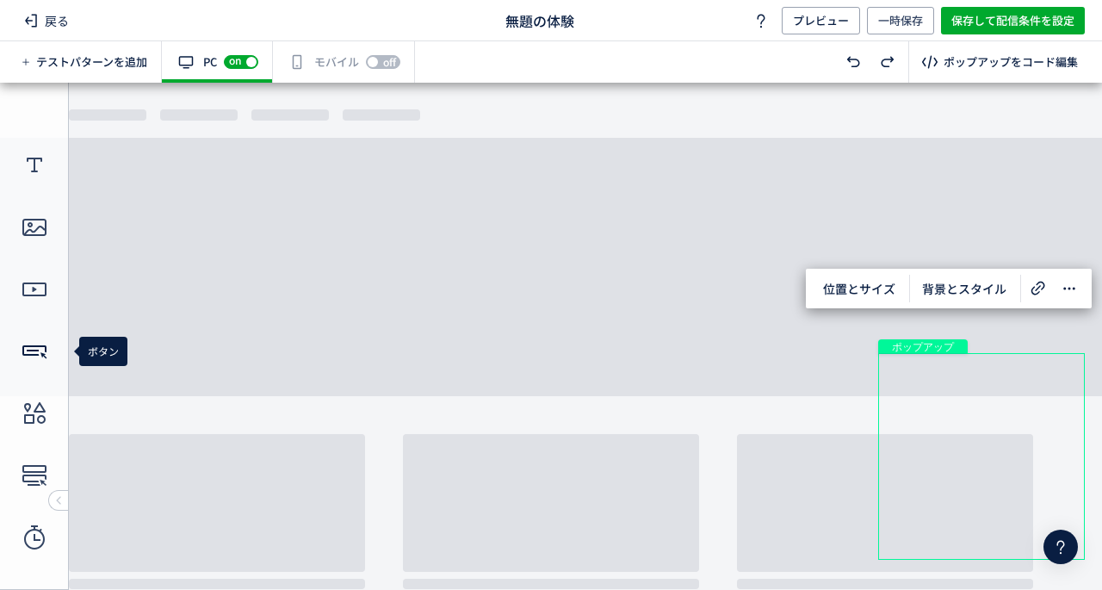
click at [37, 353] on icon at bounding box center [35, 351] width 28 height 28
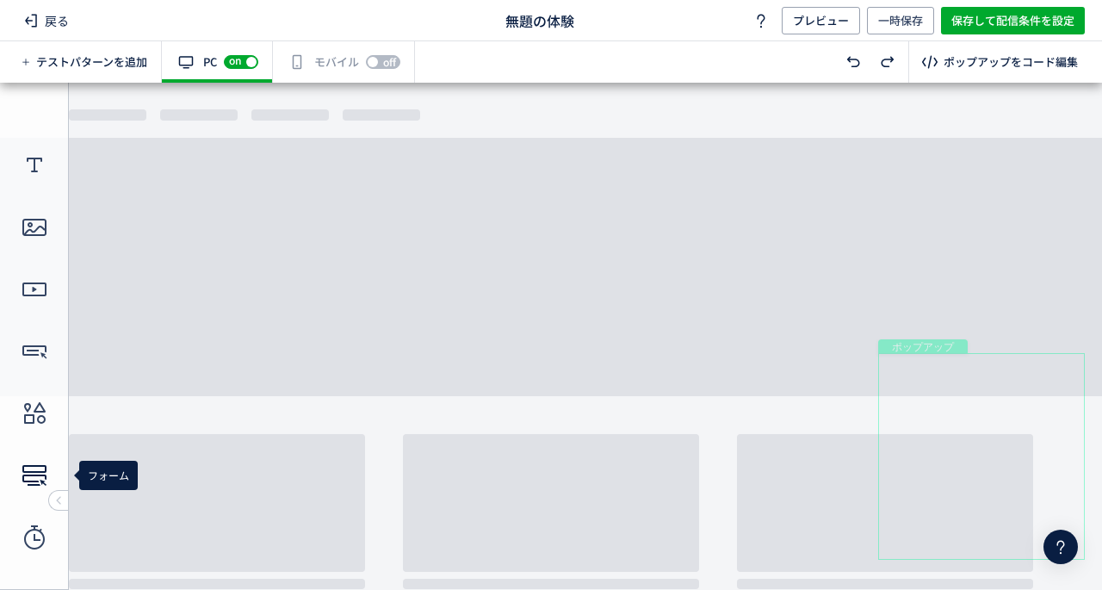
click at [39, 471] on use at bounding box center [34, 475] width 24 height 21
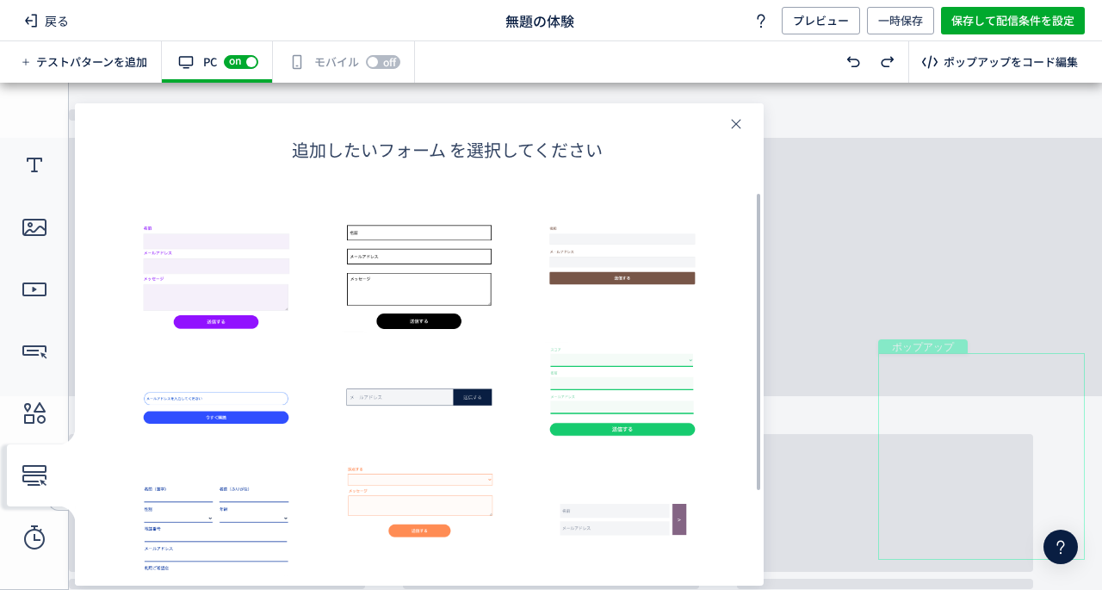
click at [740, 118] on icon at bounding box center [736, 124] width 14 height 14
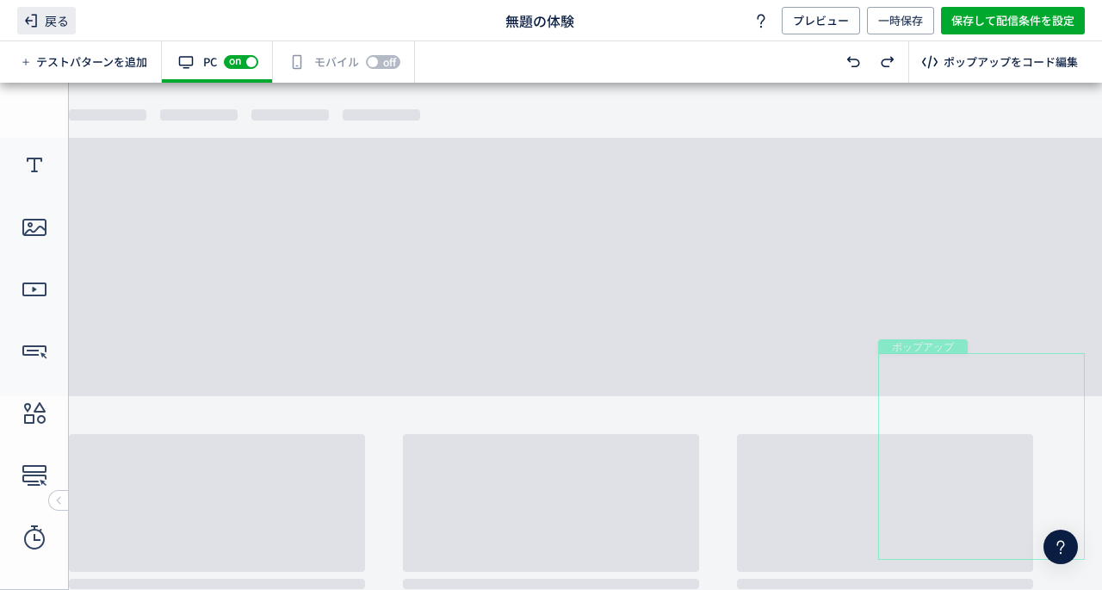
click at [45, 16] on span "戻る" at bounding box center [46, 21] width 59 height 28
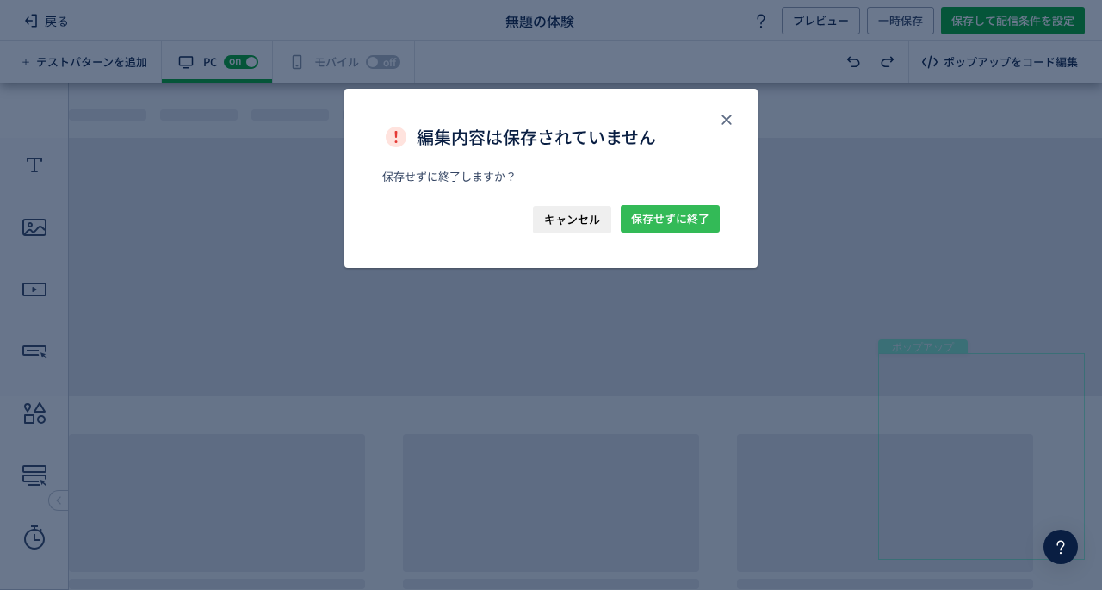
click at [655, 213] on span "保存せずに終了" at bounding box center [670, 219] width 78 height 28
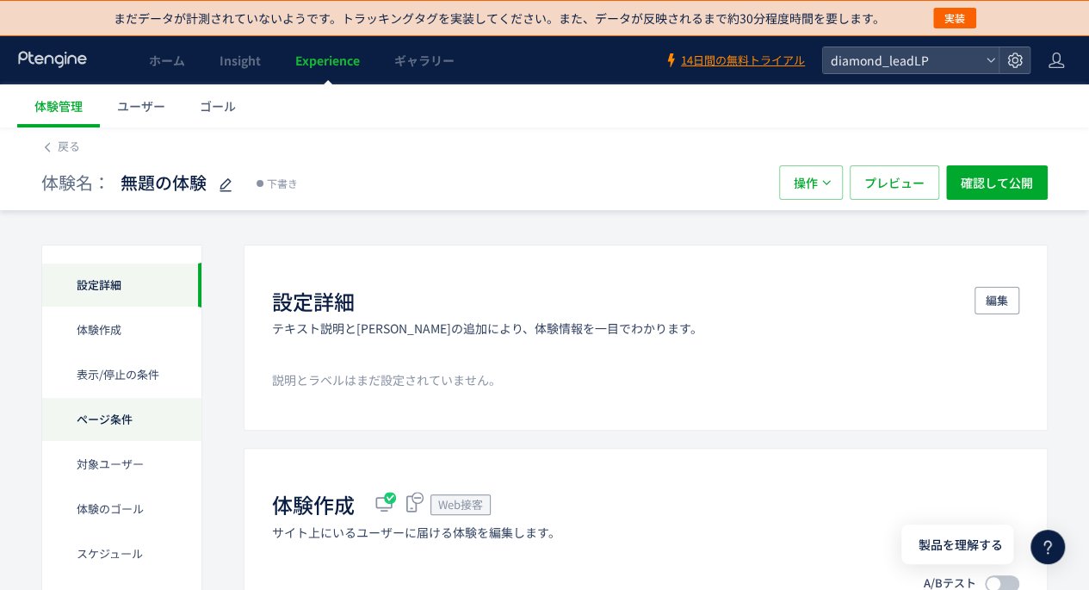
scroll to position [172, 0]
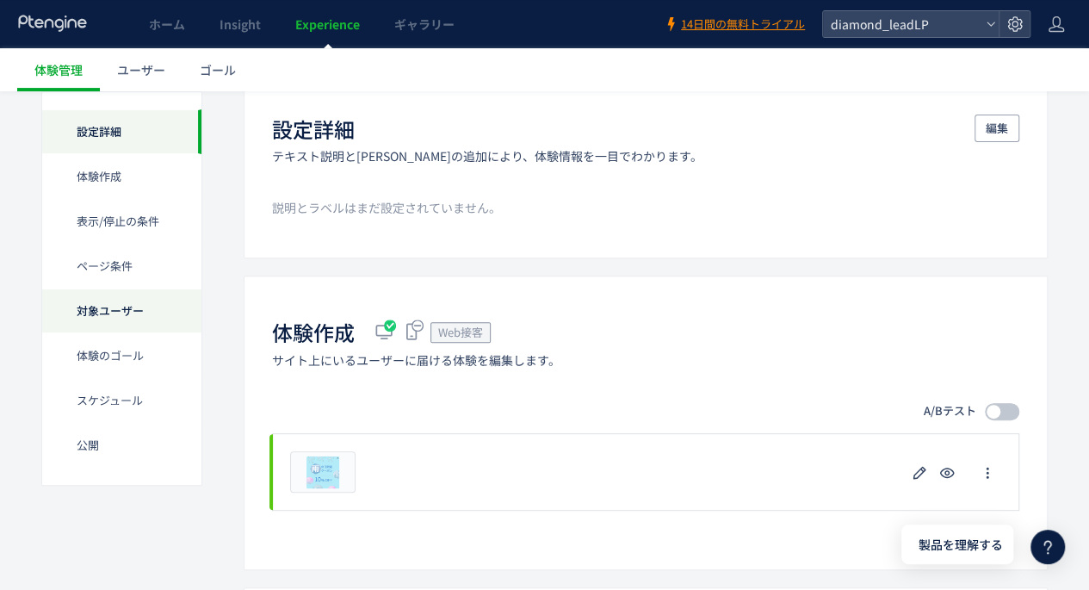
click at [117, 333] on div "対象ユーザー" at bounding box center [121, 355] width 159 height 45
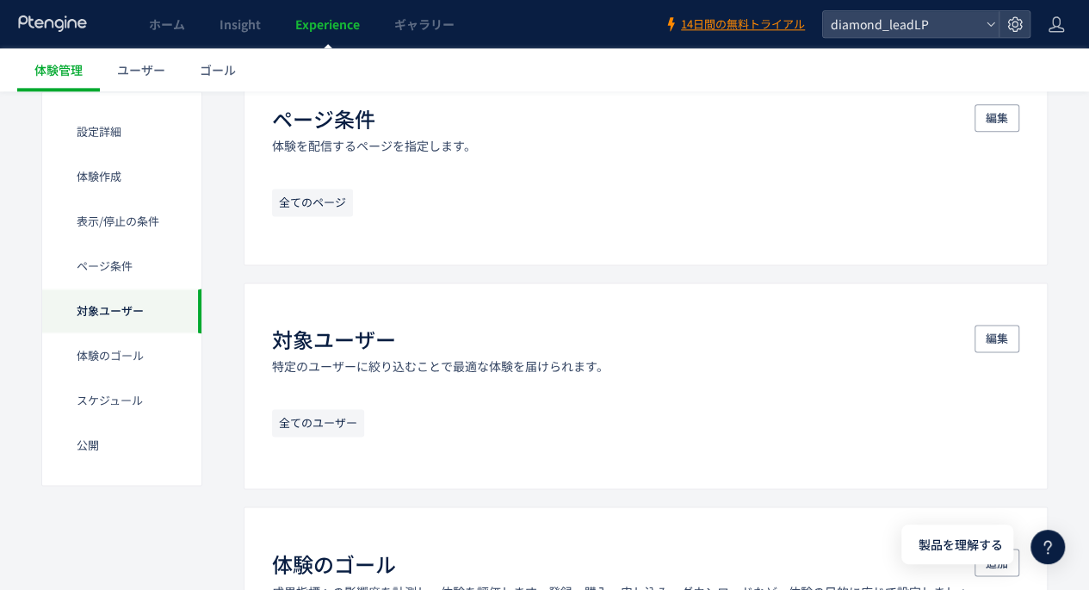
scroll to position [1128, 0]
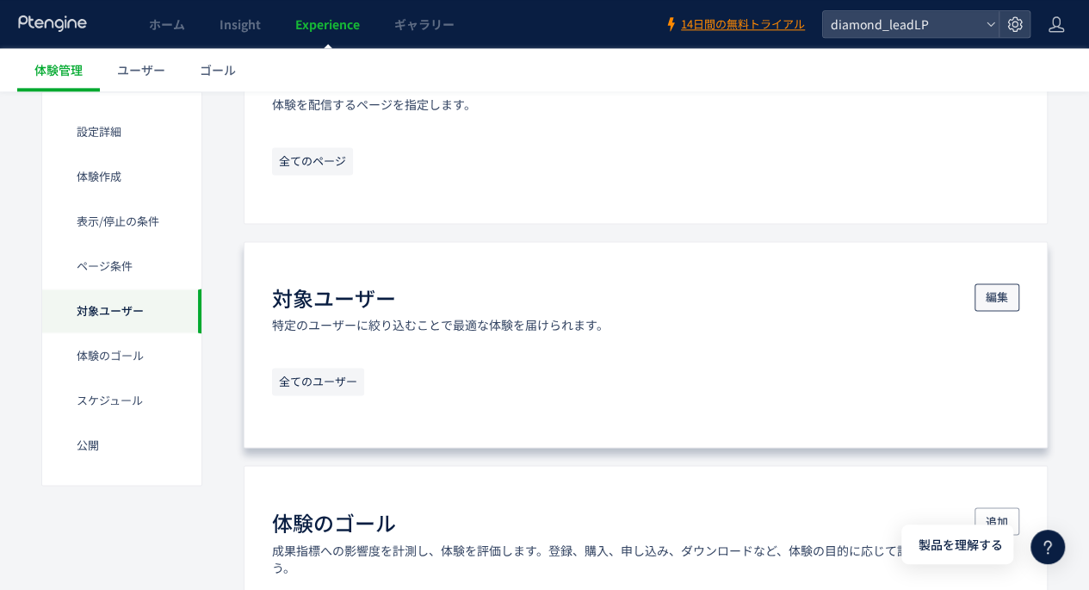
click at [995, 292] on span "編集" at bounding box center [997, 297] width 22 height 28
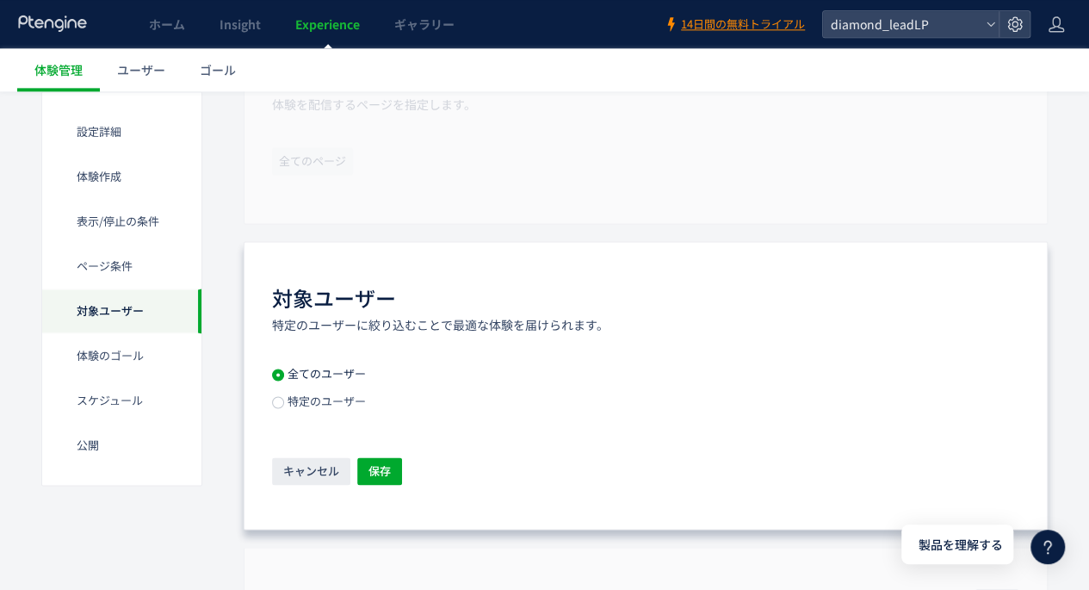
scroll to position [1300, 0]
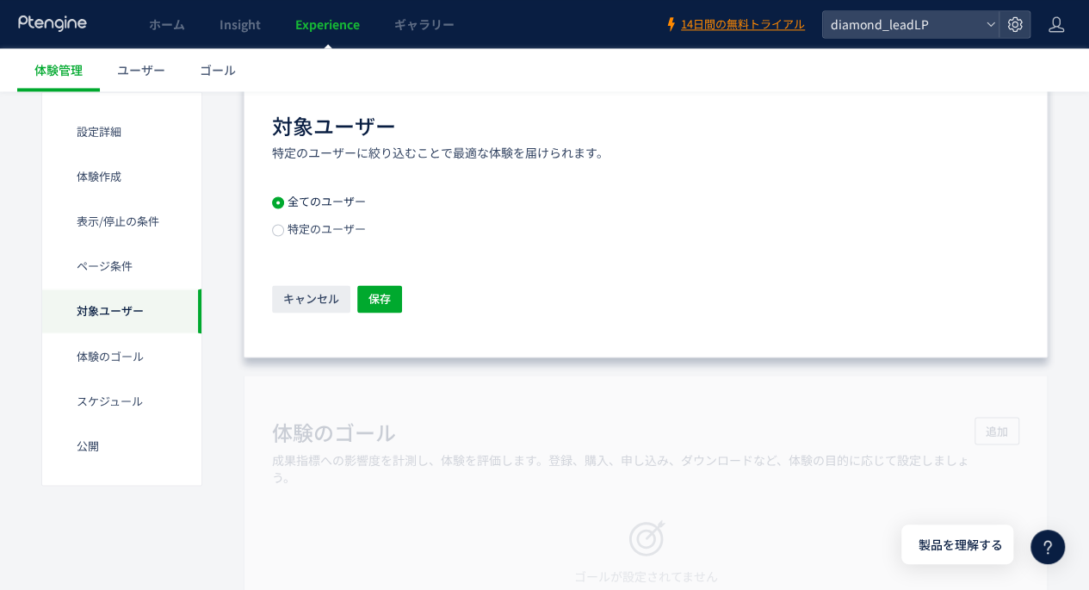
click at [331, 226] on span "特定のユーザー" at bounding box center [325, 228] width 82 height 16
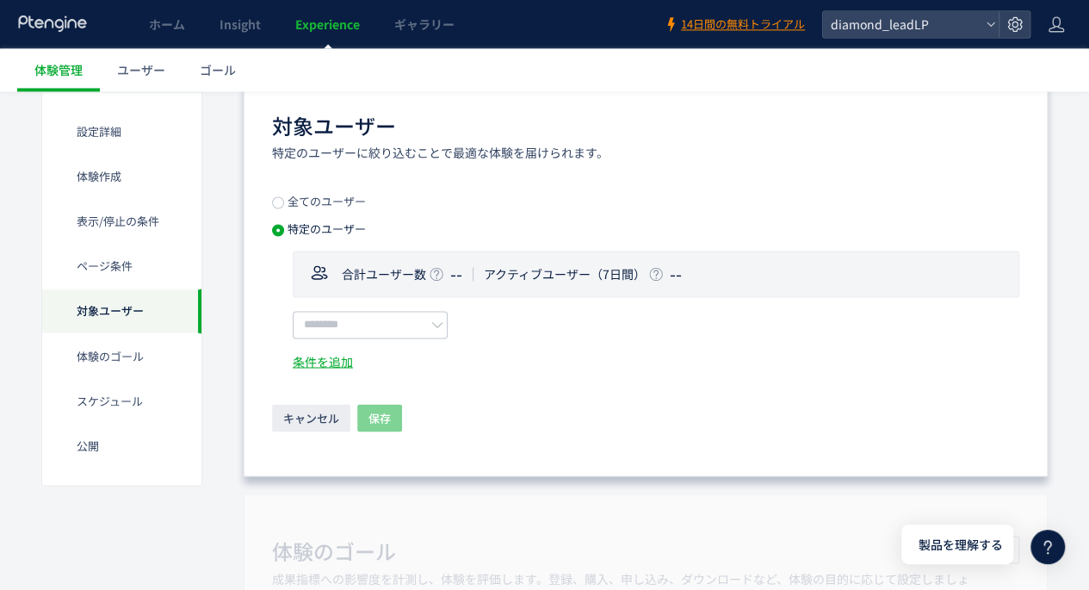
click at [386, 263] on div "合計ユーザー数 --" at bounding box center [402, 273] width 121 height 21
click at [399, 315] on input "text" at bounding box center [370, 325] width 155 height 28
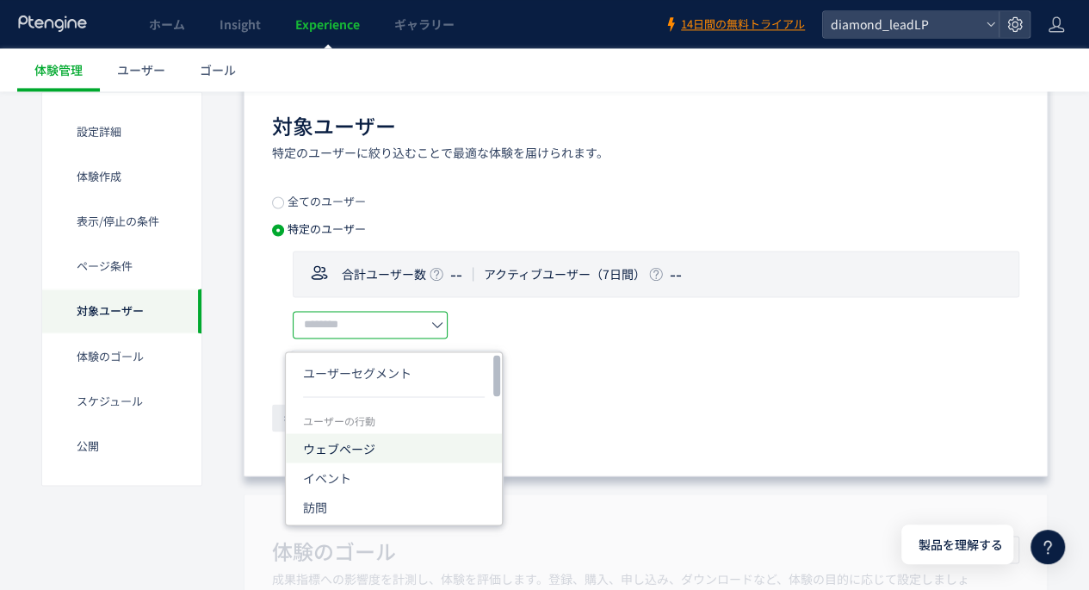
click at [358, 441] on span "ウェブページ" at bounding box center [339, 447] width 72 height 17
type input "******"
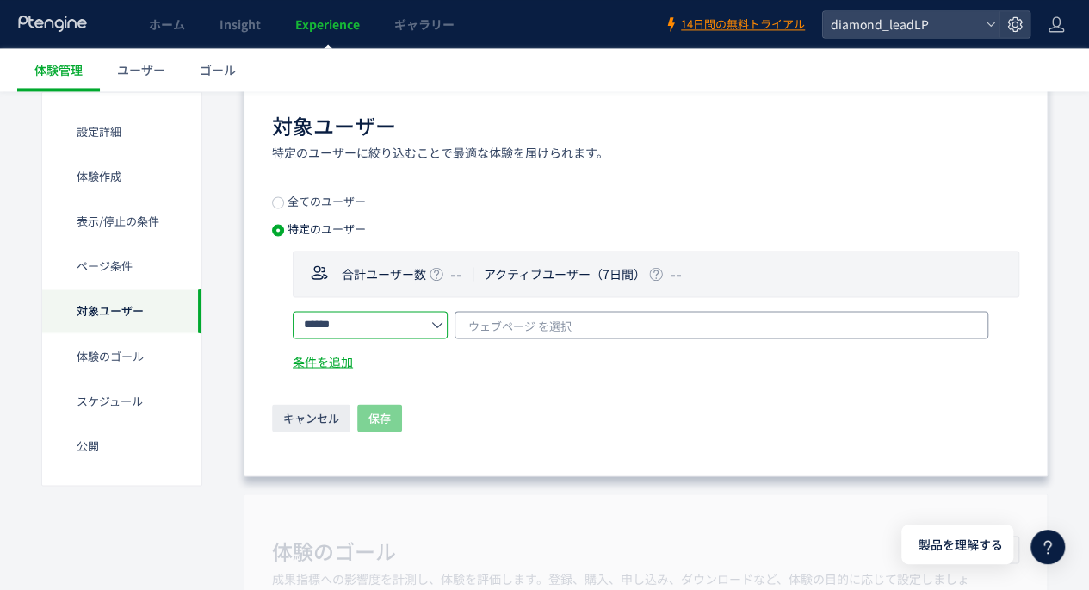
click at [546, 318] on span "ウェブページ を選択" at bounding box center [519, 326] width 103 height 26
click at [511, 352] on input "filter-condition" at bounding box center [723, 358] width 498 height 21
click at [434, 325] on icon at bounding box center [437, 325] width 12 height 12
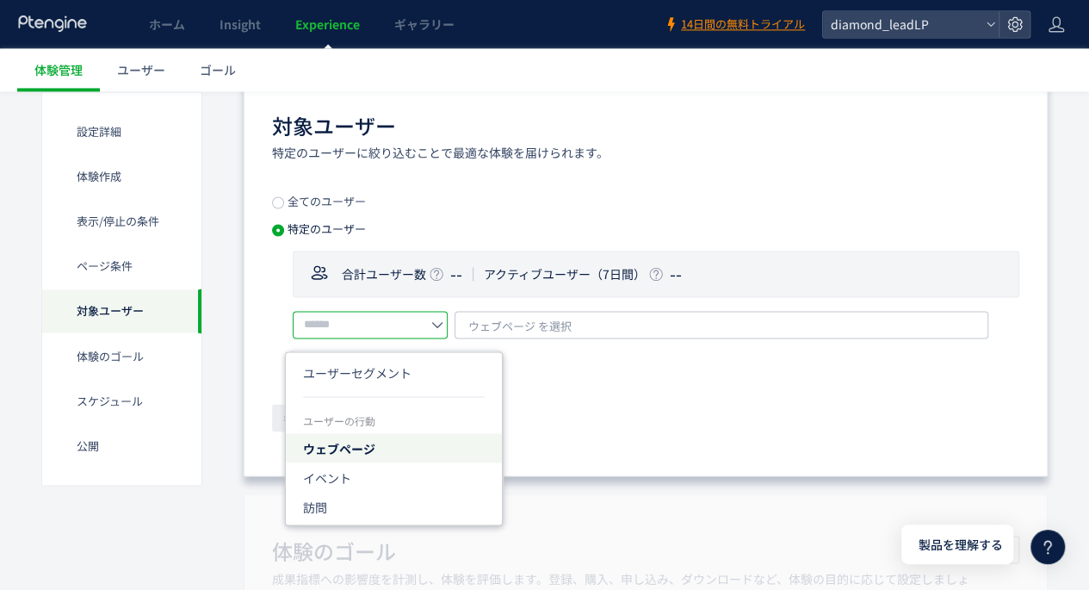
click at [706, 411] on div "キャンセル 保存" at bounding box center [645, 419] width 747 height 30
type input "******"
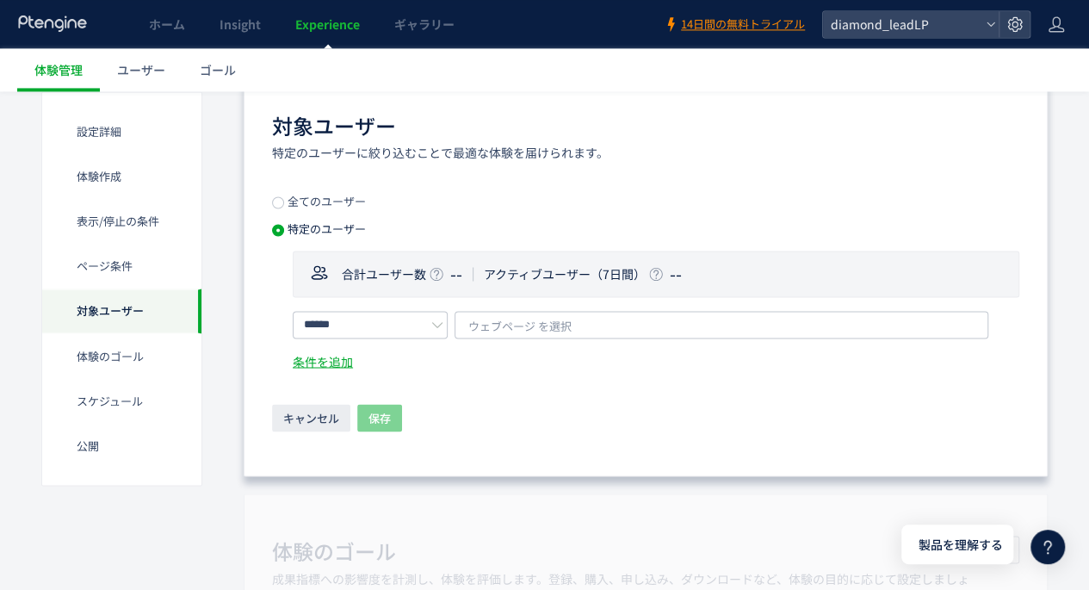
click at [264, 410] on div "対象ユーザー 特定のユーザーに絞り込むことで最適な体験を届けられます。 全てのユーザー 特定のユーザー 合計ユーザー数 -- アクティブユーザー（7日間） -…" at bounding box center [646, 272] width 804 height 407
click at [307, 409] on span "キャンセル" at bounding box center [311, 418] width 56 height 28
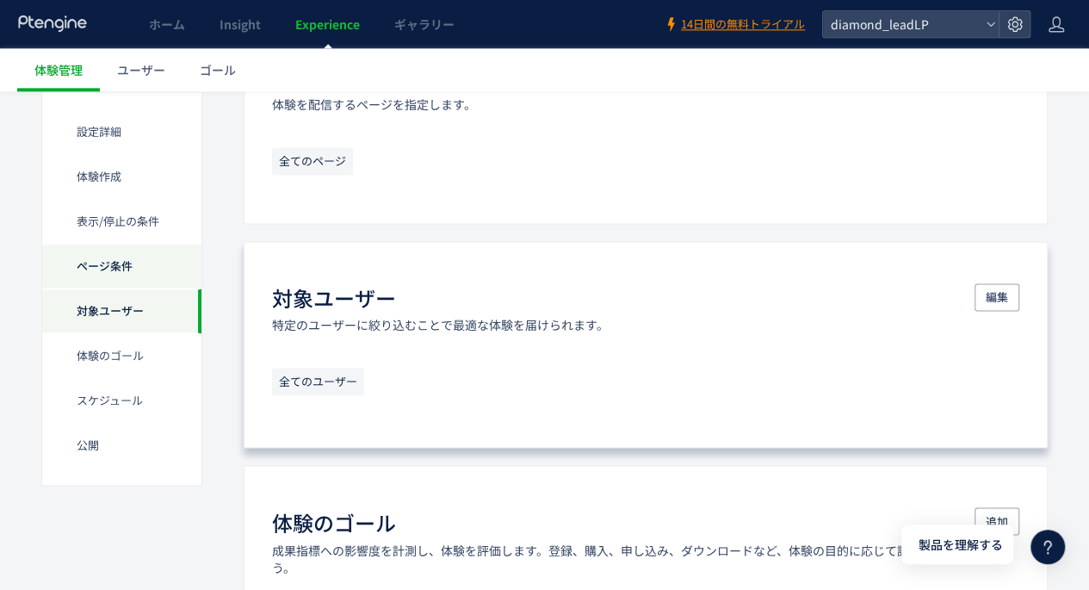
click at [93, 288] on div "ページ条件" at bounding box center [121, 310] width 159 height 45
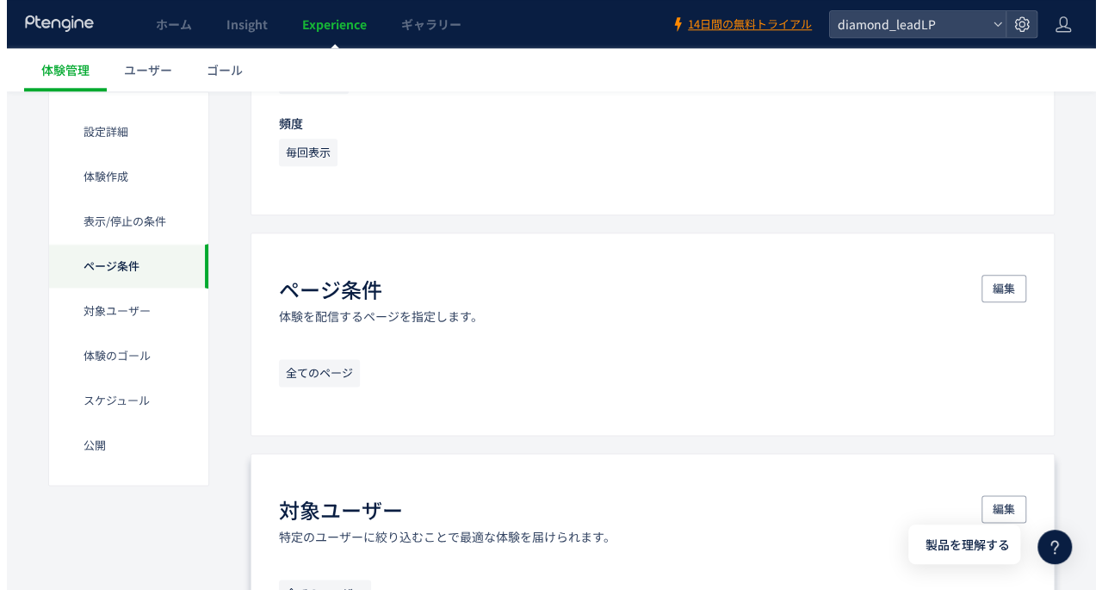
scroll to position [908, 0]
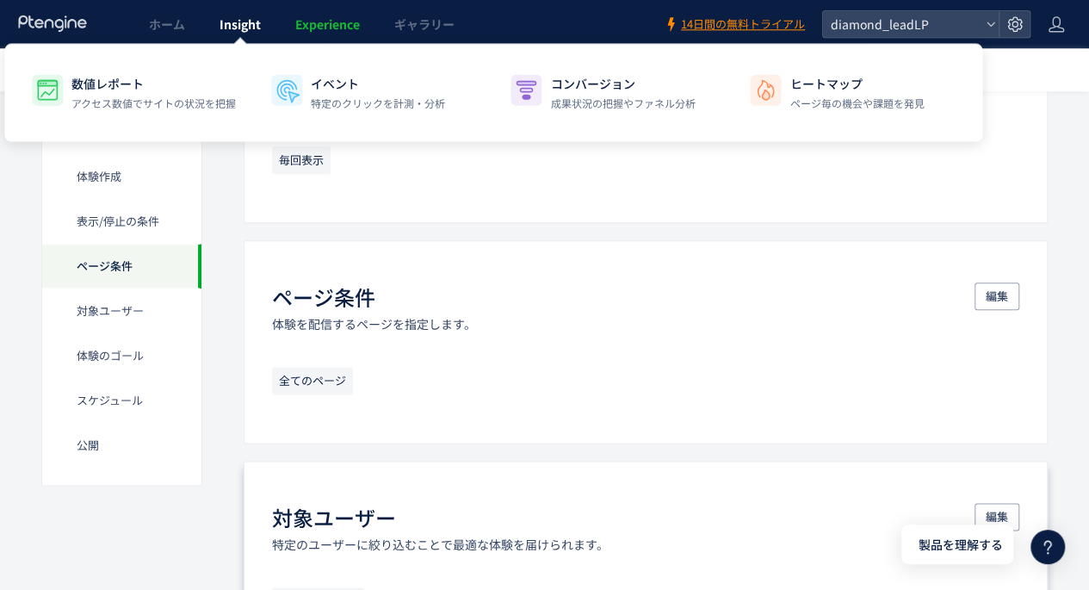
click at [242, 23] on span "Insight" at bounding box center [240, 23] width 41 height 17
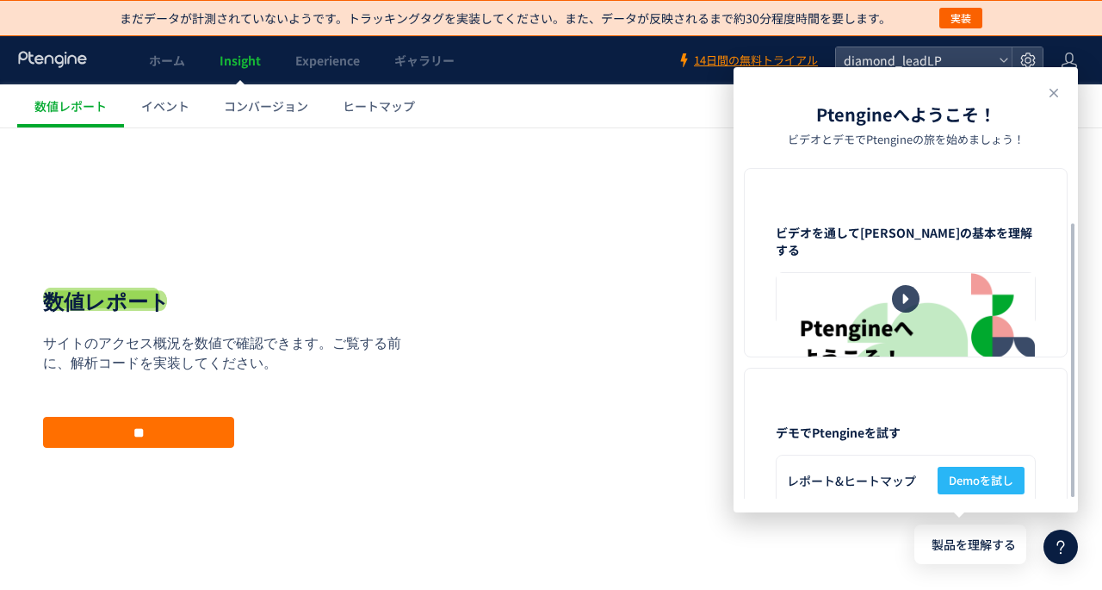
scroll to position [68, 0]
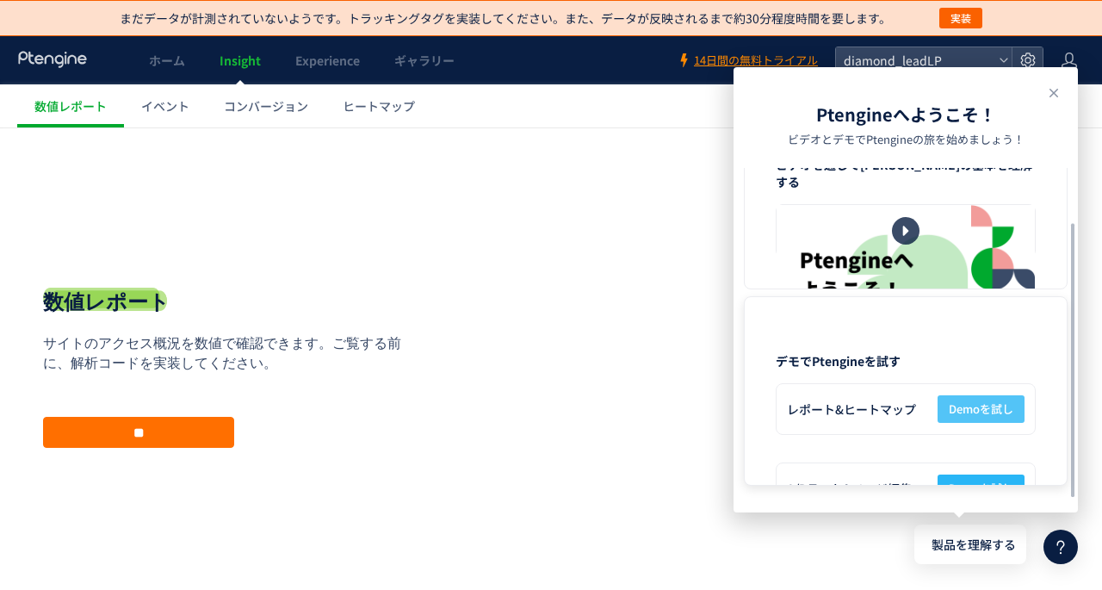
click at [980, 401] on span "Demoを試し" at bounding box center [981, 409] width 65 height 28
click at [975, 476] on span "Demoを試し" at bounding box center [981, 488] width 65 height 28
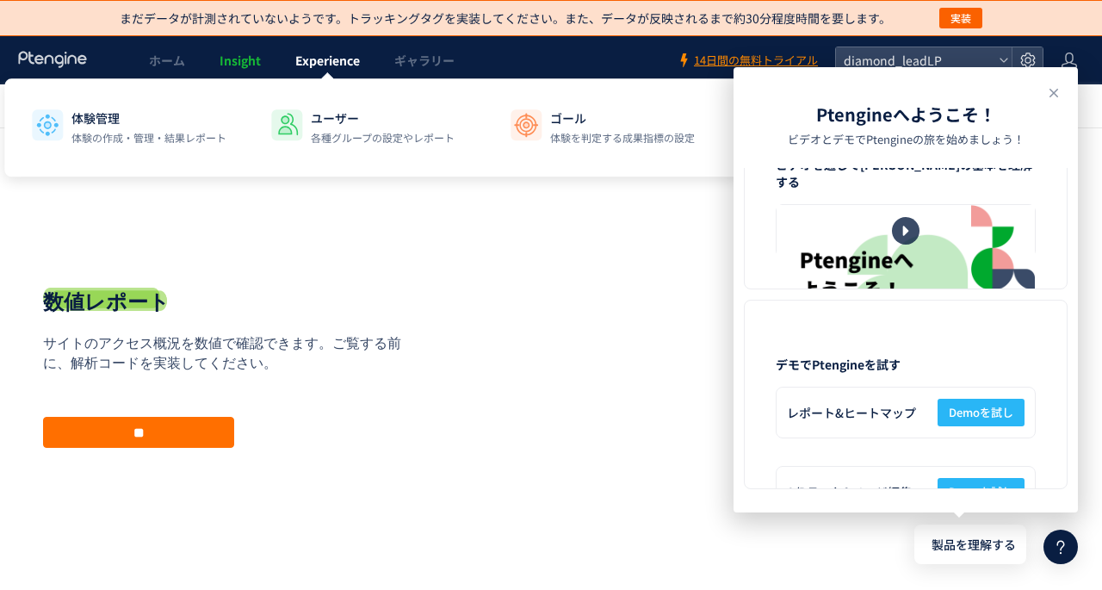
click at [337, 46] on link "Experience" at bounding box center [327, 60] width 99 height 48
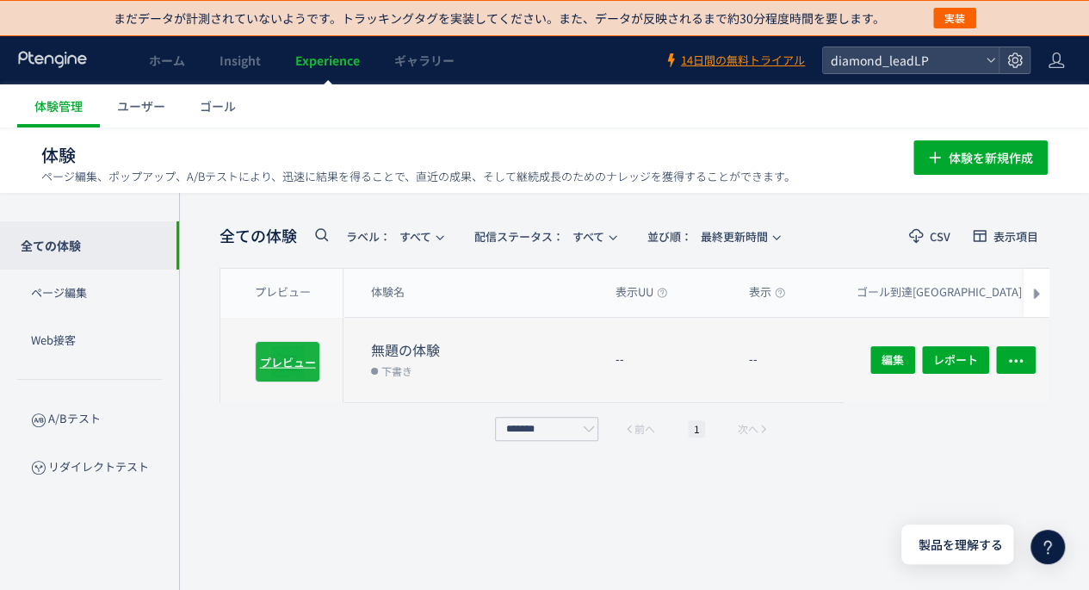
click at [288, 341] on div "プレビュー" at bounding box center [287, 361] width 65 height 41
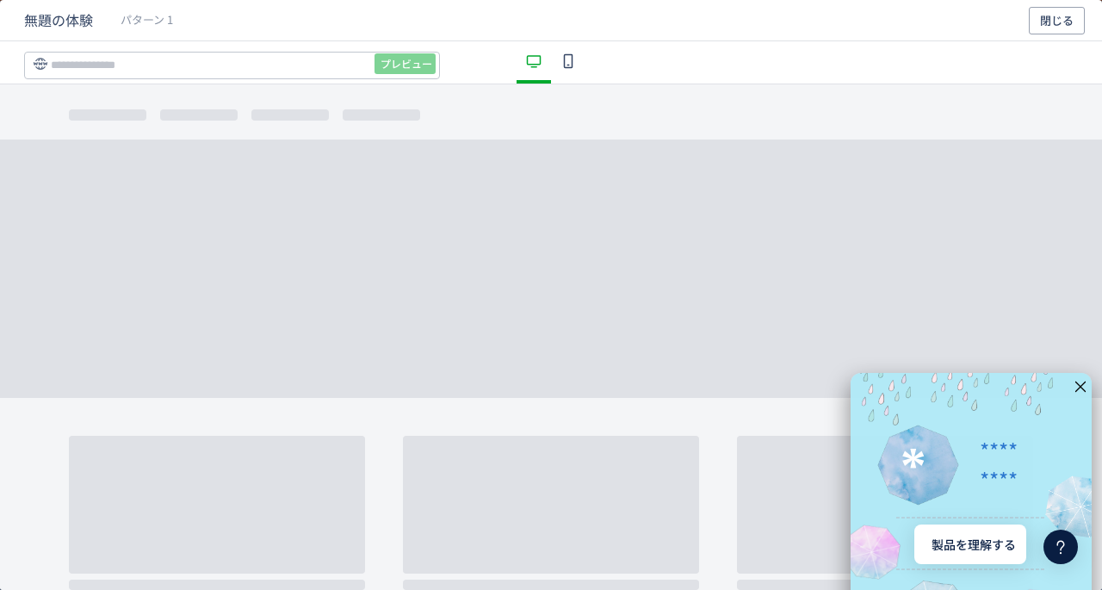
click at [1073, 387] on icon "dialog" at bounding box center [1080, 386] width 15 height 15
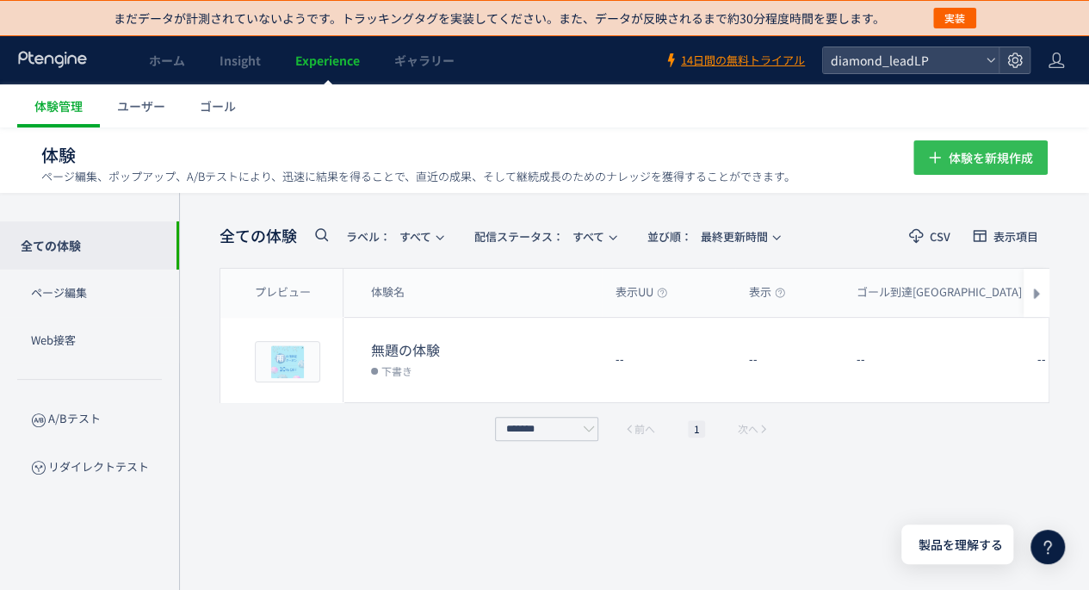
click at [975, 151] on span "体験を新規作成" at bounding box center [991, 157] width 84 height 34
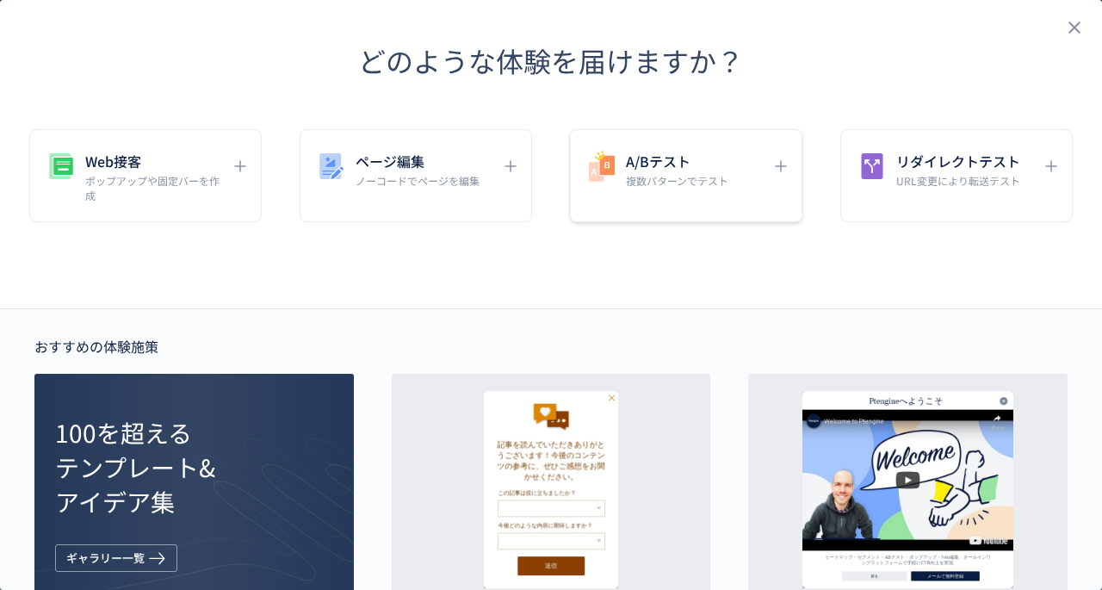
click at [737, 169] on div "A/Bテスト 複数パターンでテスト" at bounding box center [673, 168] width 177 height 39
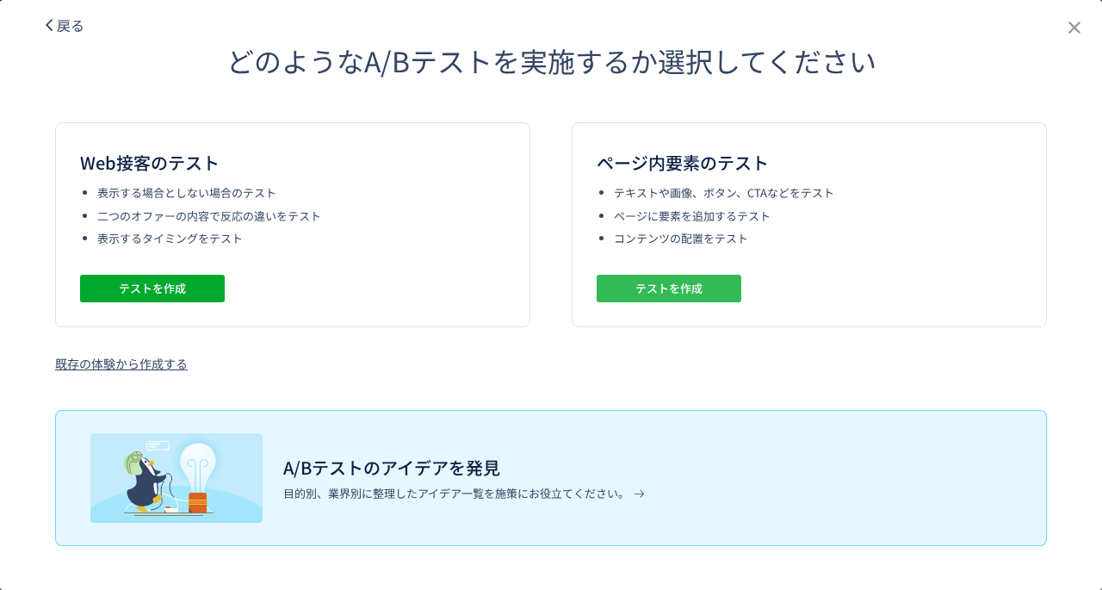
click at [668, 288] on span "テストを作成" at bounding box center [668, 289] width 67 height 28
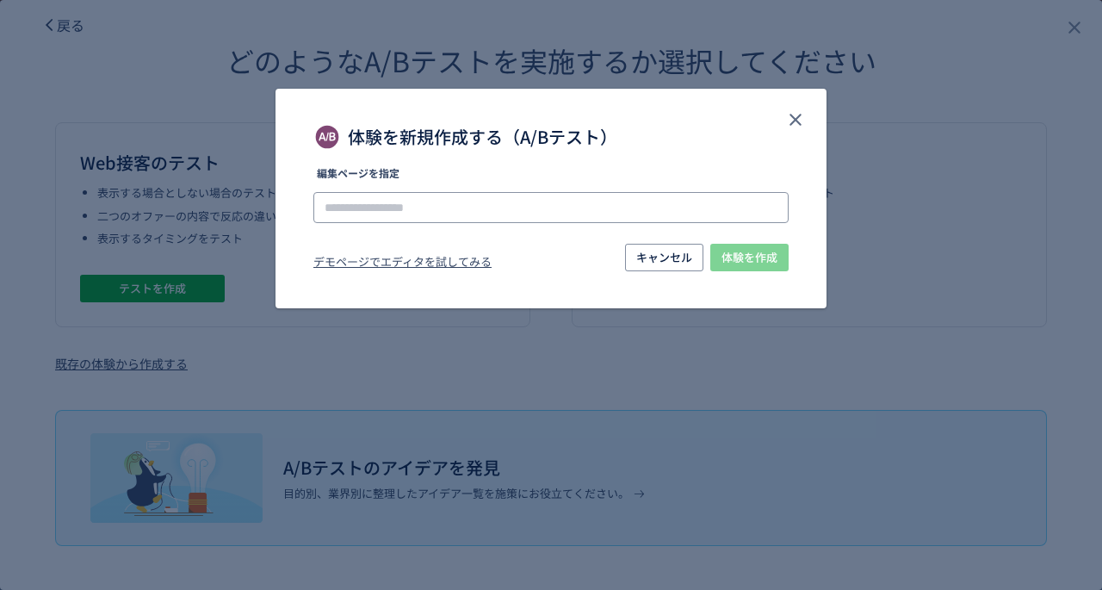
click at [0, 0] on input "体験を新規作成する（A/Bテスト）" at bounding box center [0, 0] width 0 height 0
paste input "**********"
type input "**********"
click at [749, 253] on span "体験を作成" at bounding box center [749, 258] width 56 height 28
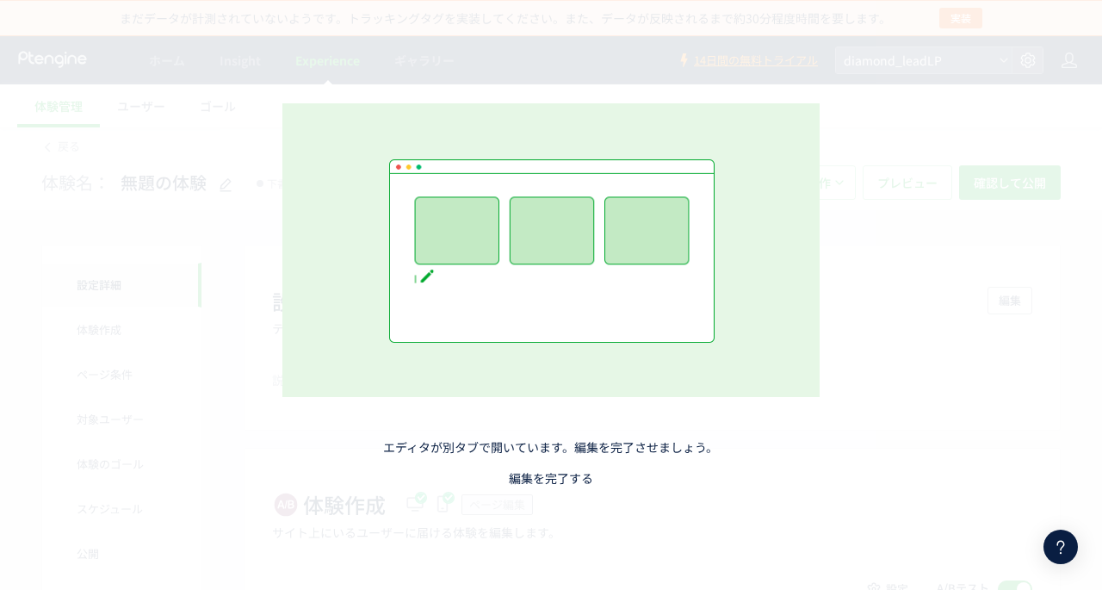
click at [559, 479] on link "編集を完了する" at bounding box center [551, 477] width 84 height 17
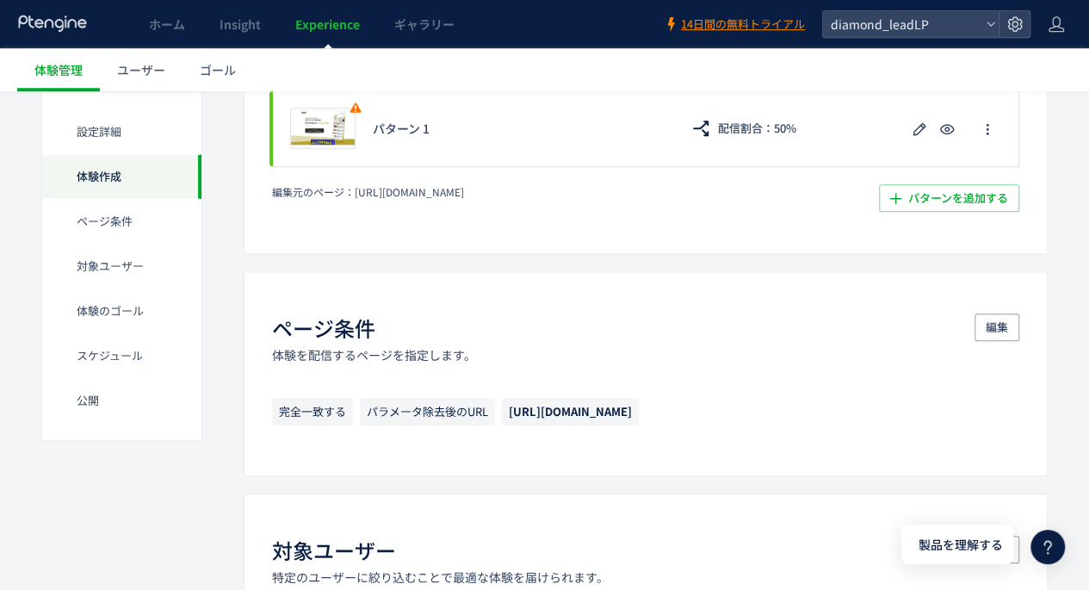
scroll to position [430, 0]
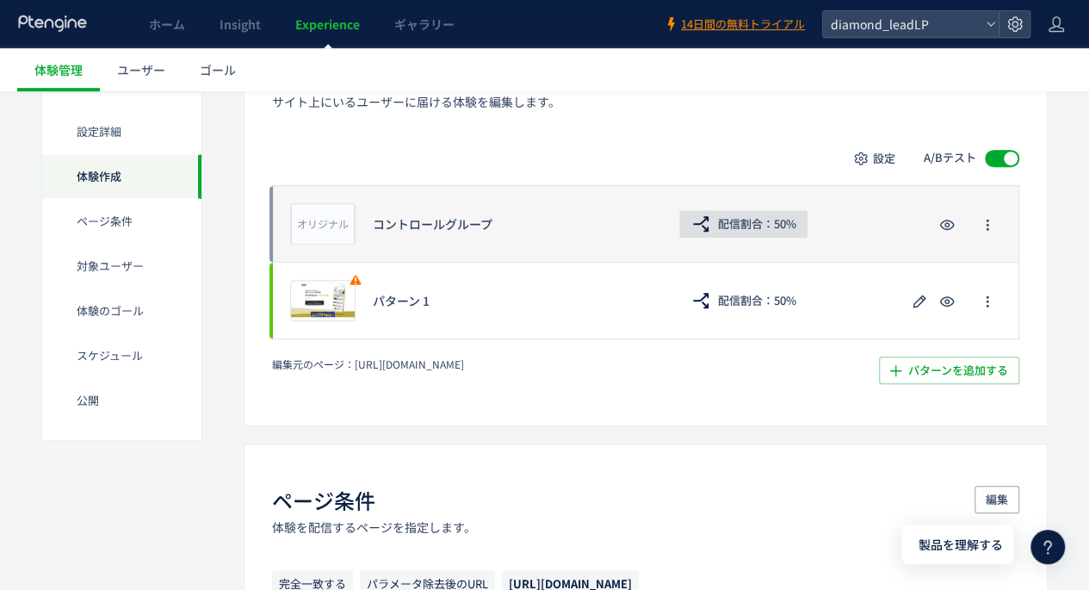
click at [780, 218] on span "配信割合：50%" at bounding box center [757, 224] width 78 height 28
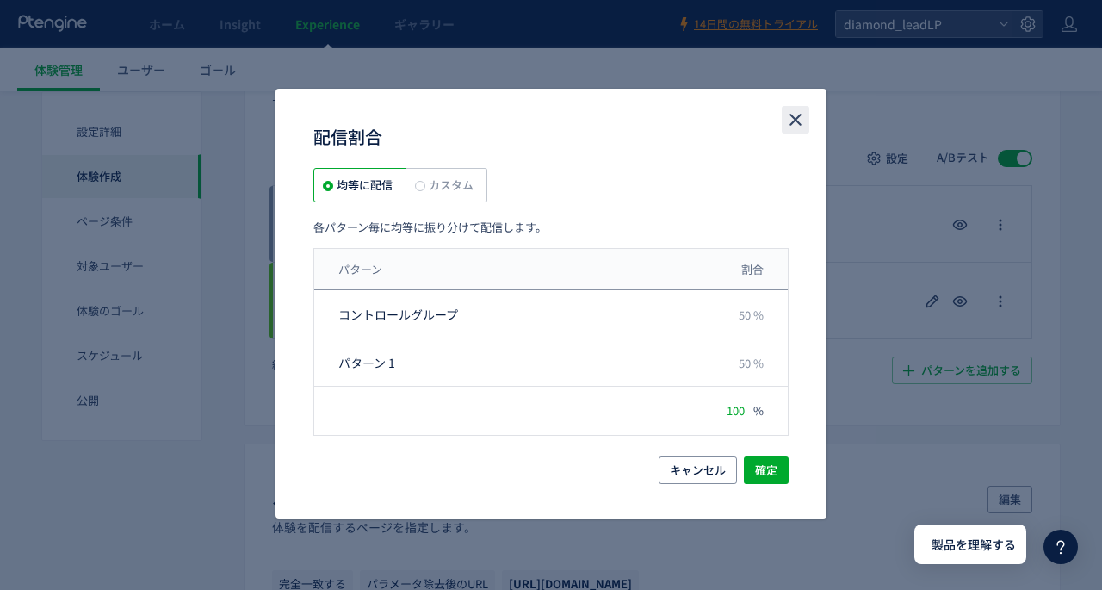
click at [796, 122] on icon "close" at bounding box center [795, 119] width 21 height 21
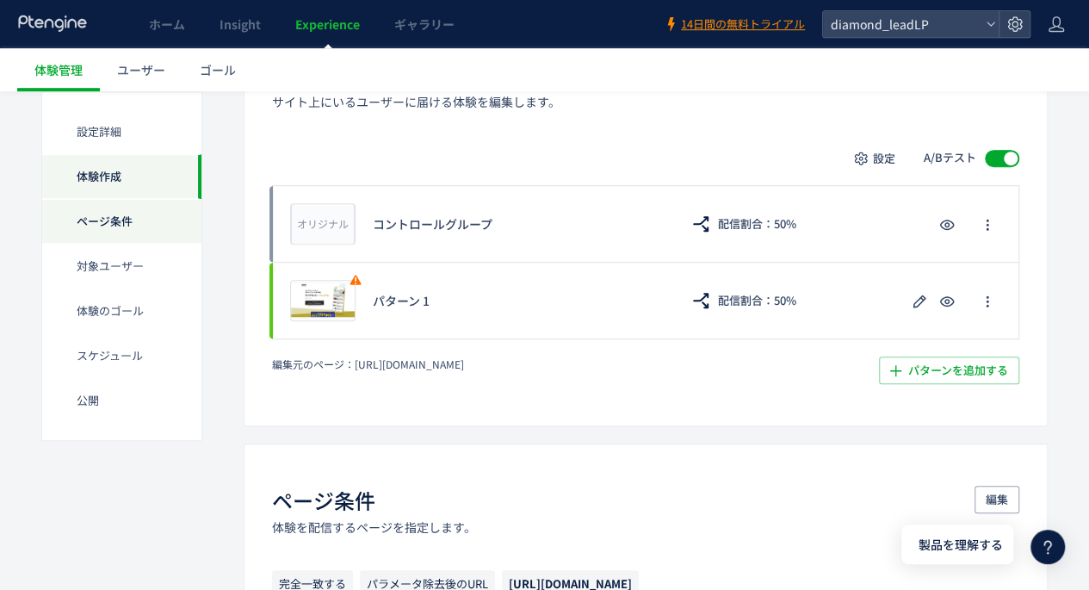
click at [115, 244] on div "ページ条件" at bounding box center [121, 266] width 159 height 45
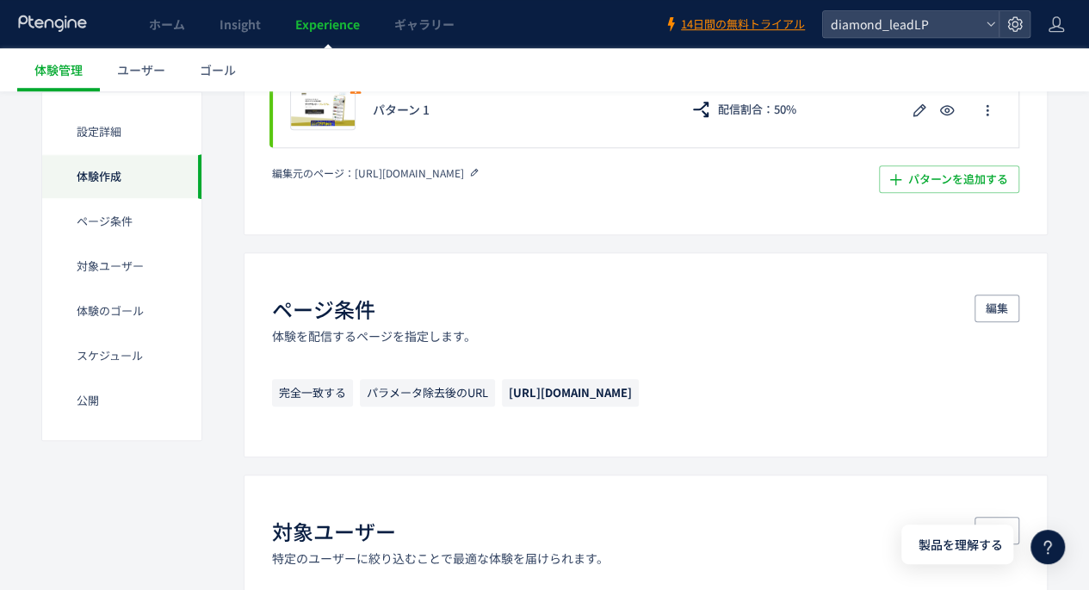
scroll to position [548, 0]
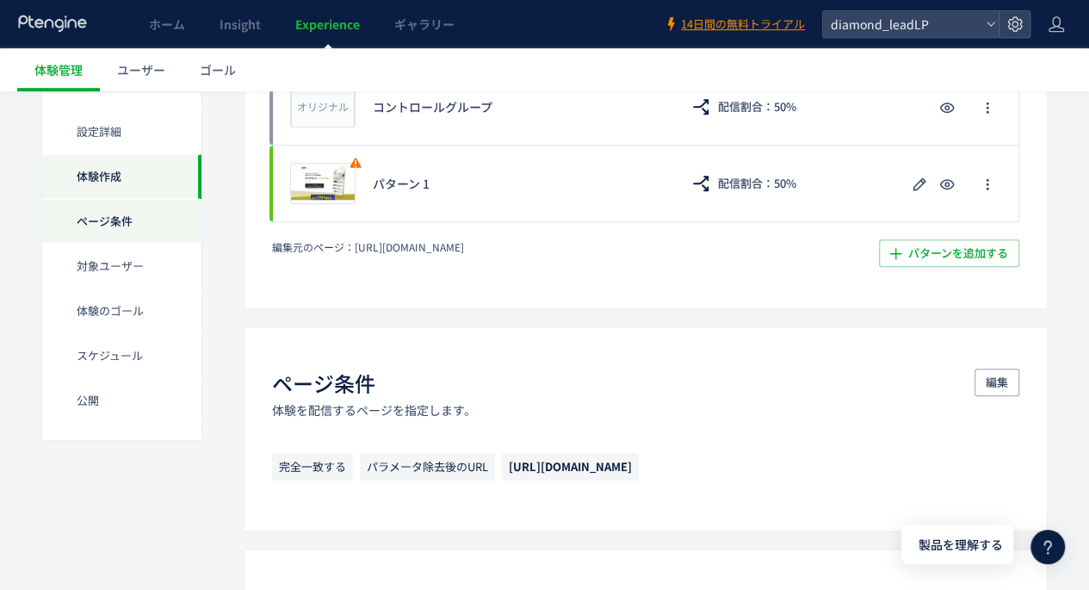
drag, startPoint x: 136, startPoint y: 235, endPoint x: 149, endPoint y: 238, distance: 13.4
click at [135, 244] on div "ページ条件" at bounding box center [121, 266] width 159 height 45
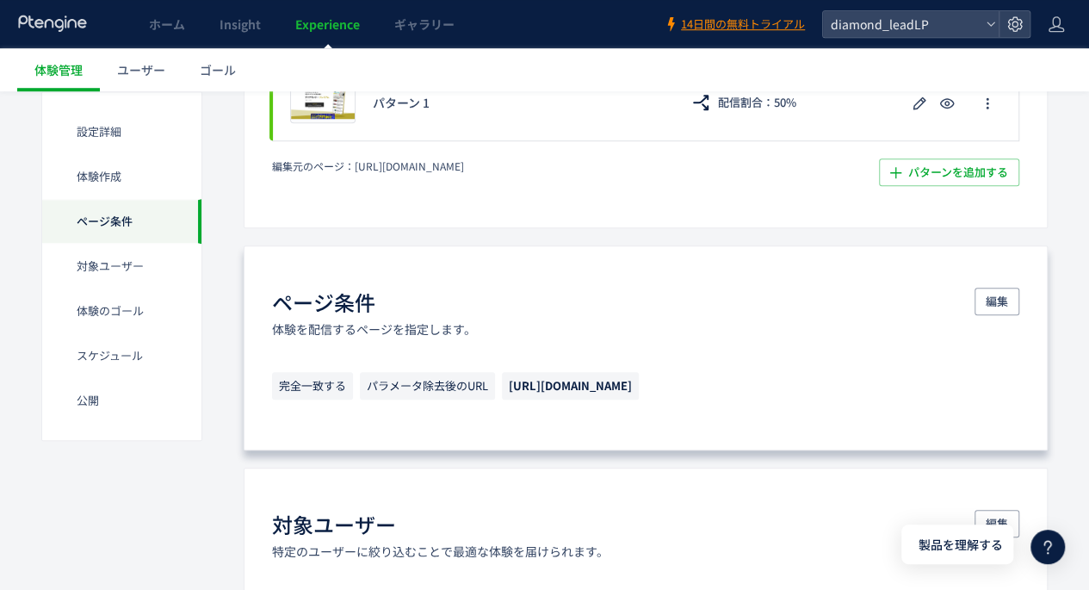
scroll to position [634, 0]
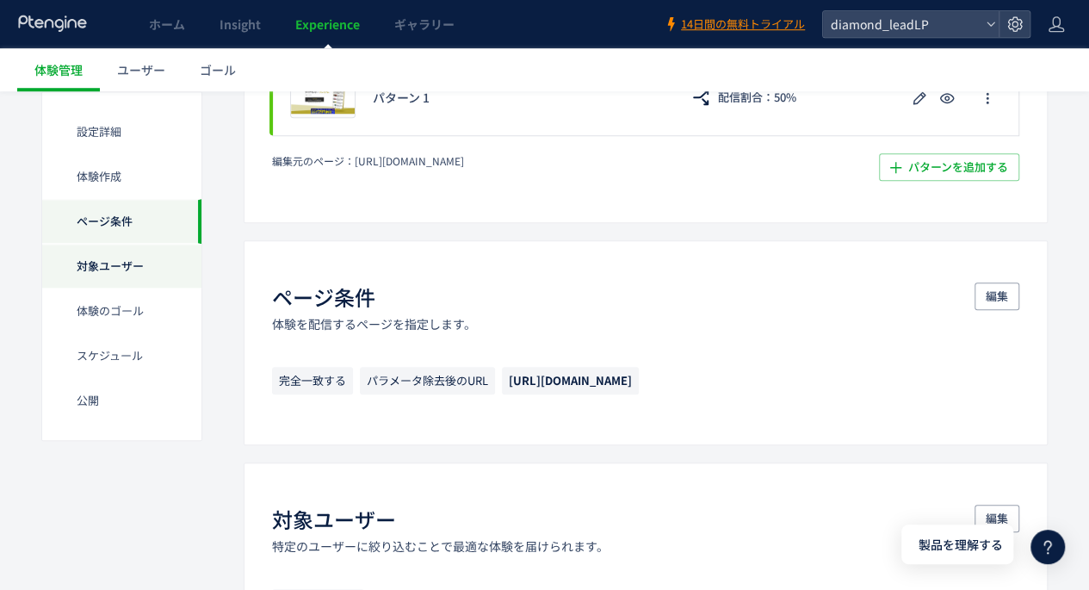
click at [128, 288] on div "対象ユーザー" at bounding box center [121, 310] width 159 height 45
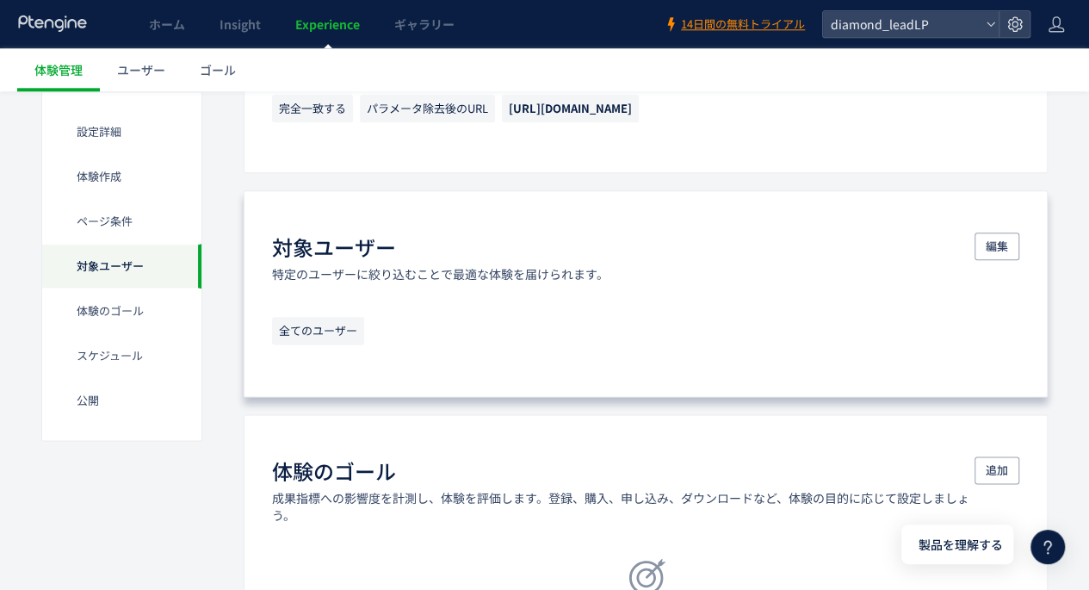
scroll to position [942, 0]
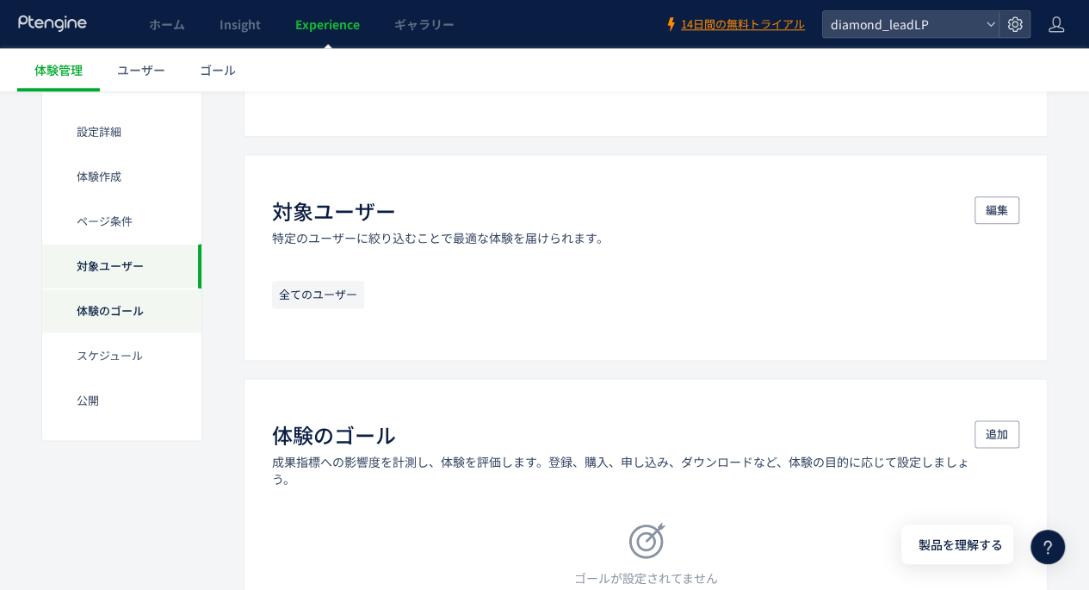
click at [138, 333] on div "体験のゴール" at bounding box center [121, 355] width 159 height 45
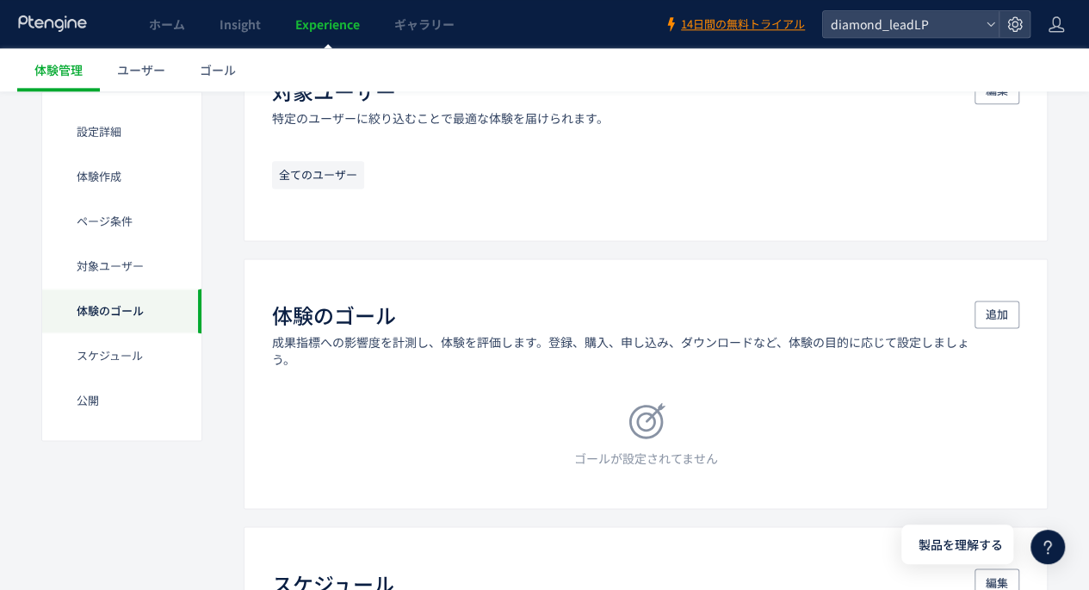
scroll to position [1079, 0]
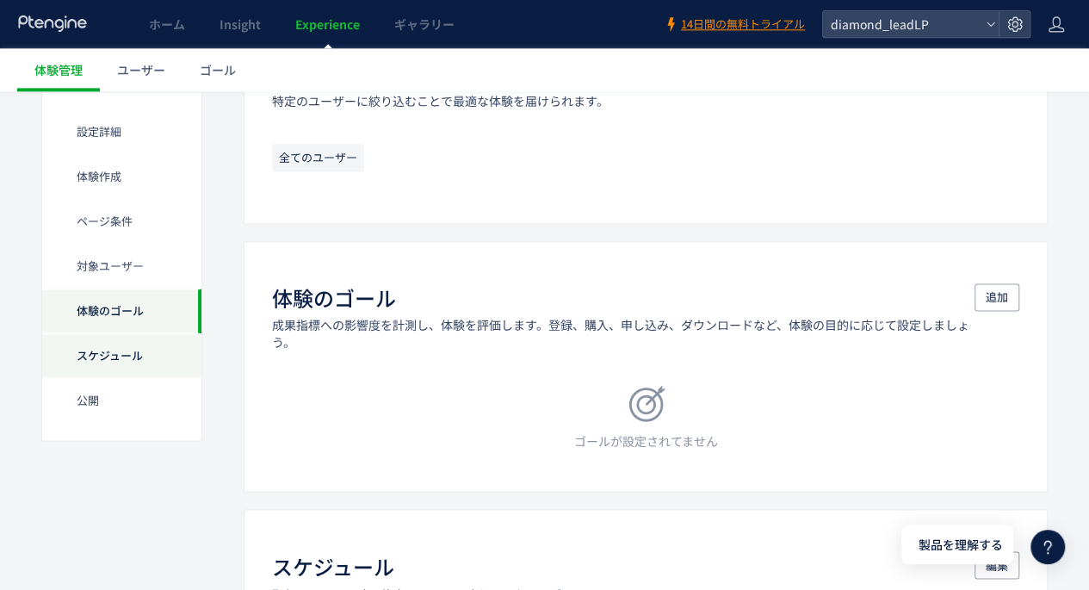
click at [121, 378] on div "スケジュール​" at bounding box center [121, 400] width 159 height 45
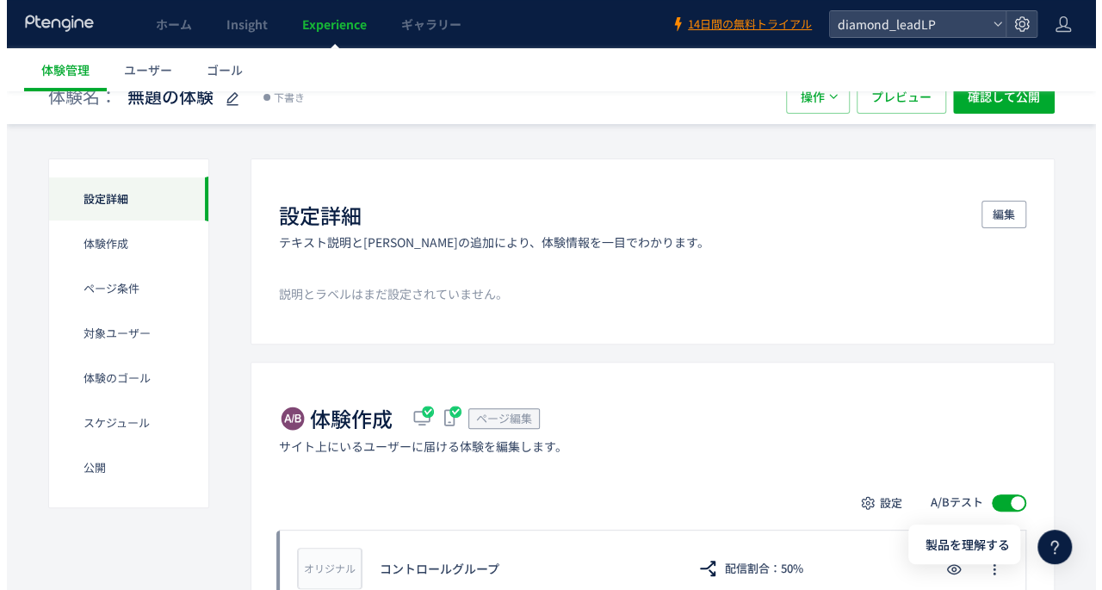
scroll to position [0, 0]
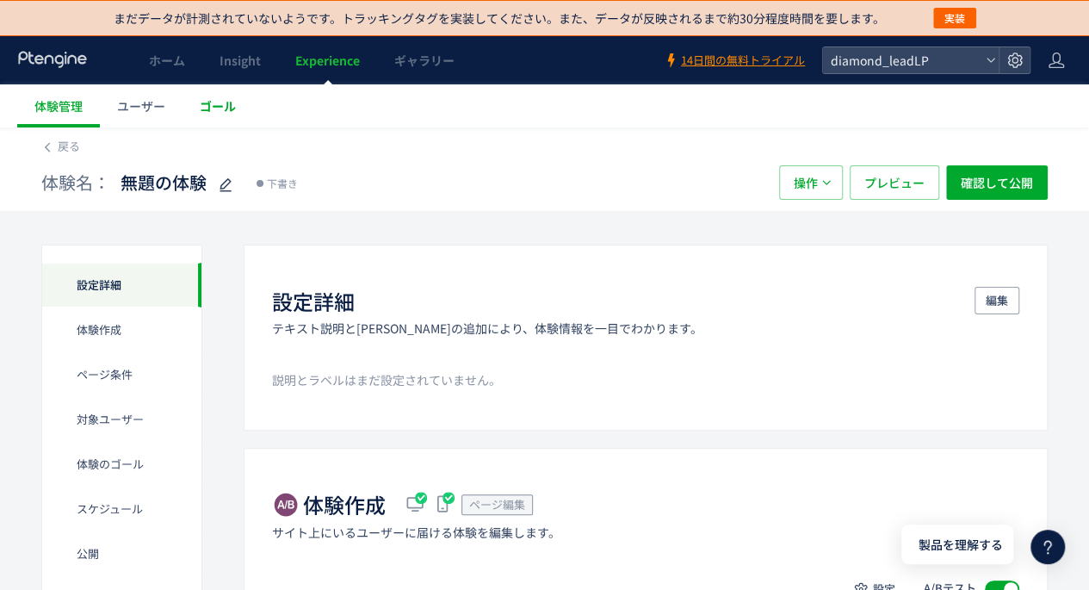
click at [216, 108] on span "ゴール" at bounding box center [218, 105] width 36 height 17
